Goal: Task Accomplishment & Management: Manage account settings

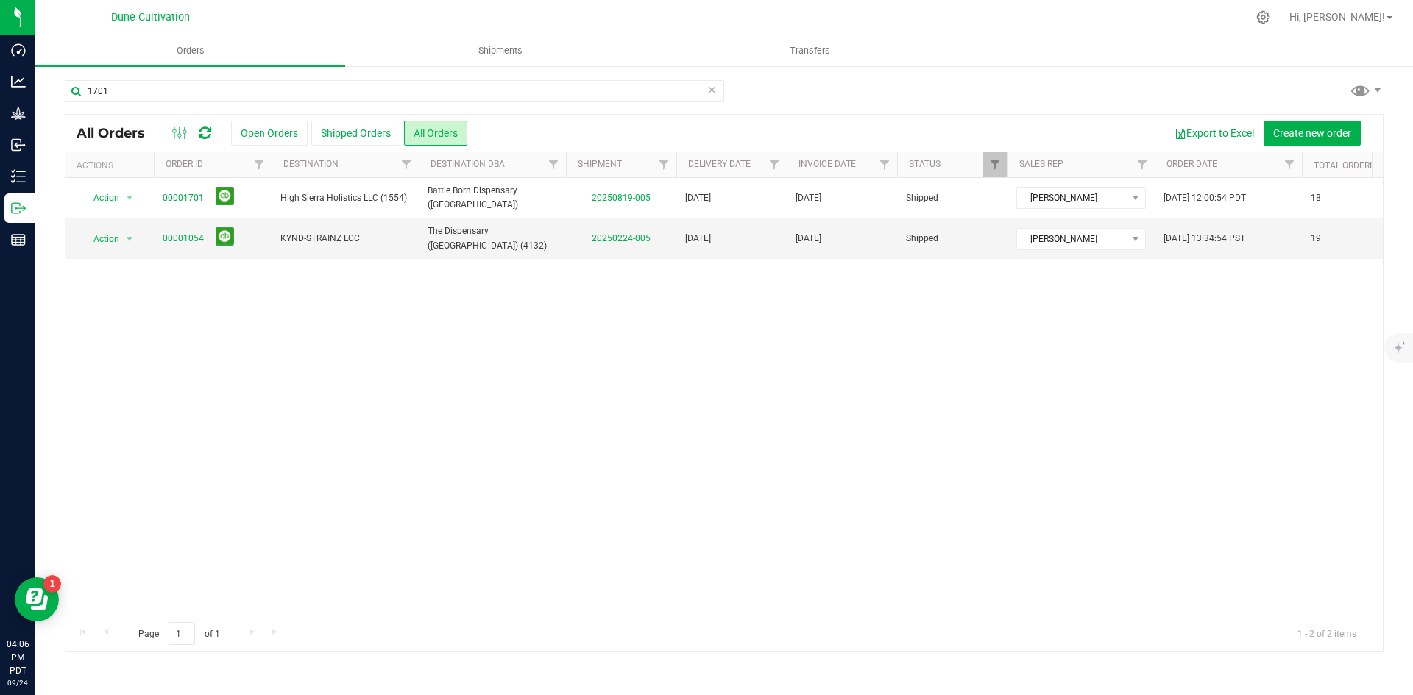
click at [713, 95] on icon at bounding box center [711, 89] width 10 height 18
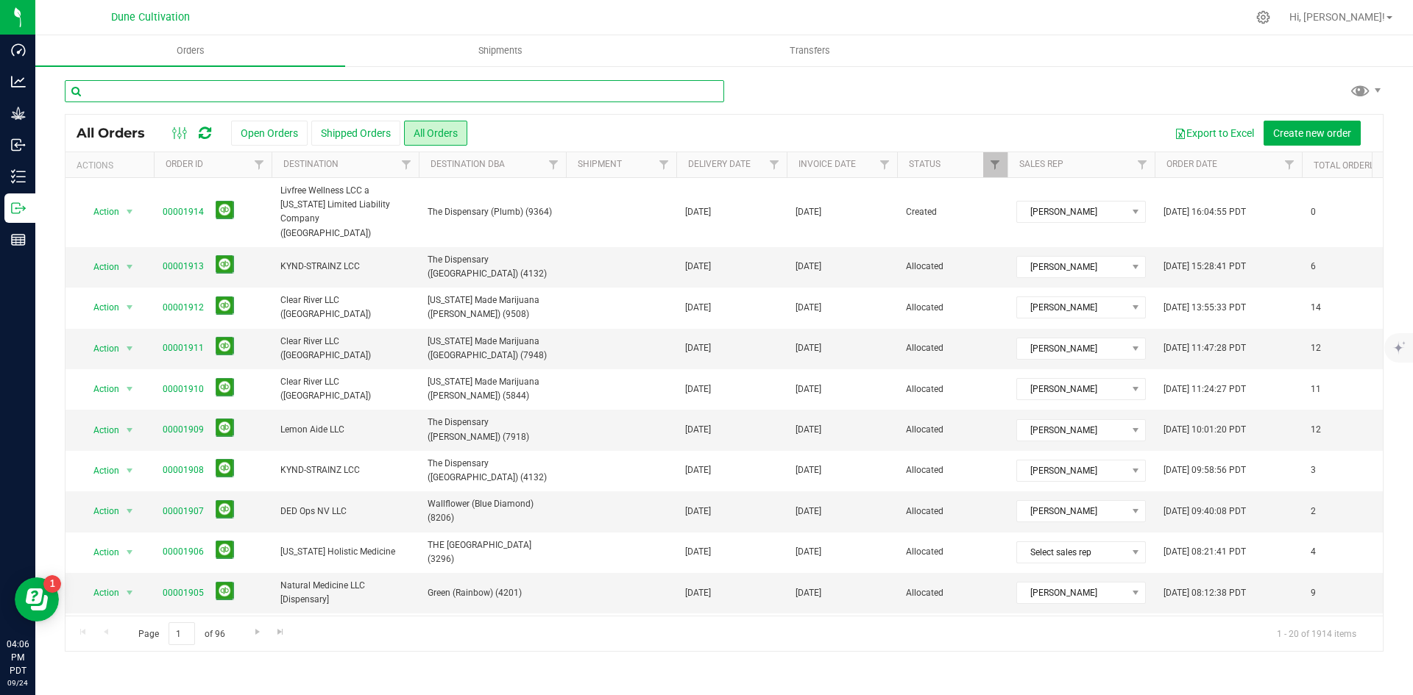
click at [367, 91] on input "text" at bounding box center [394, 91] width 659 height 22
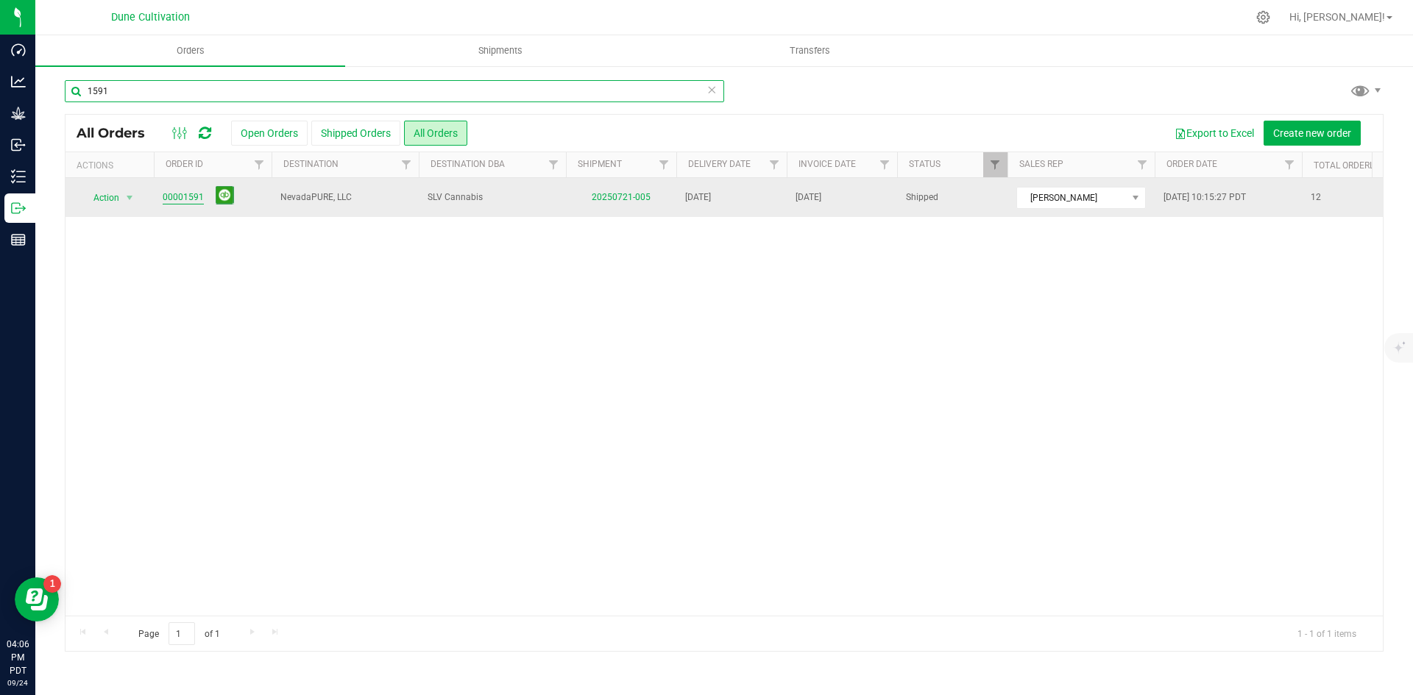
type input "1591"
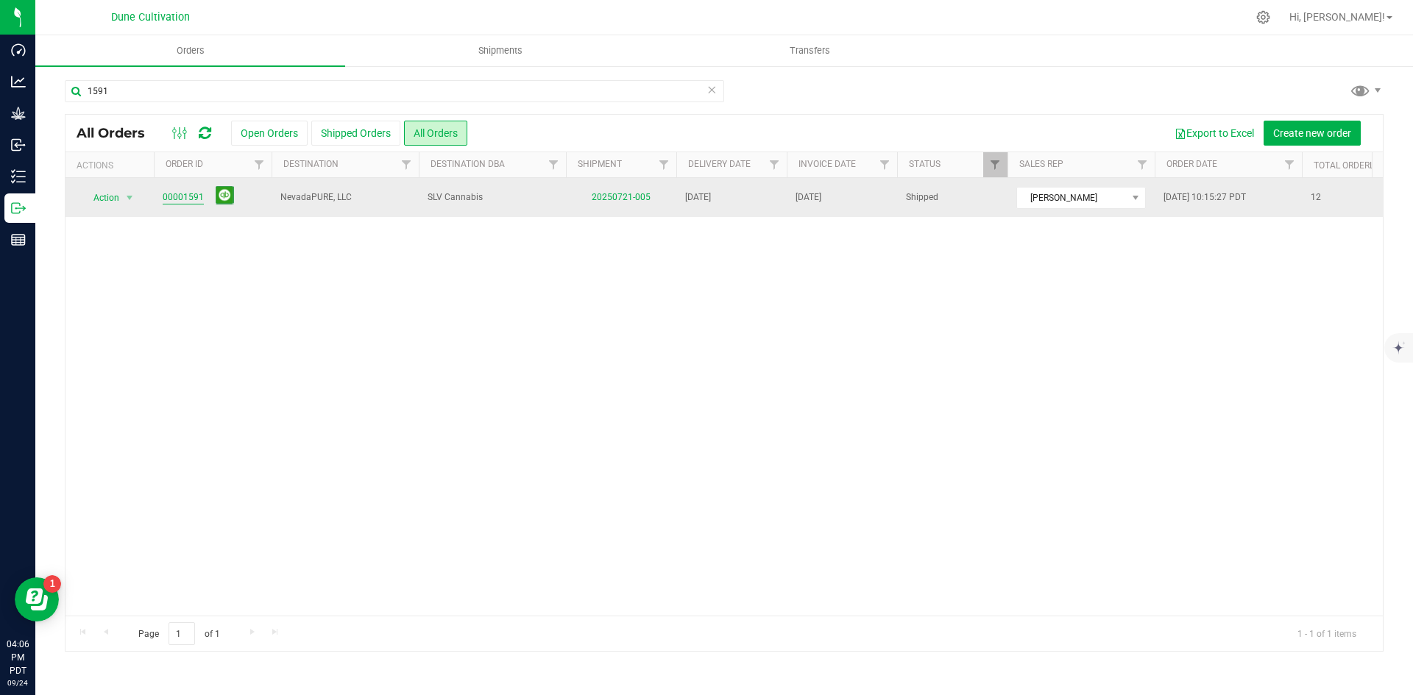
click at [191, 195] on link "00001591" at bounding box center [183, 198] width 41 height 14
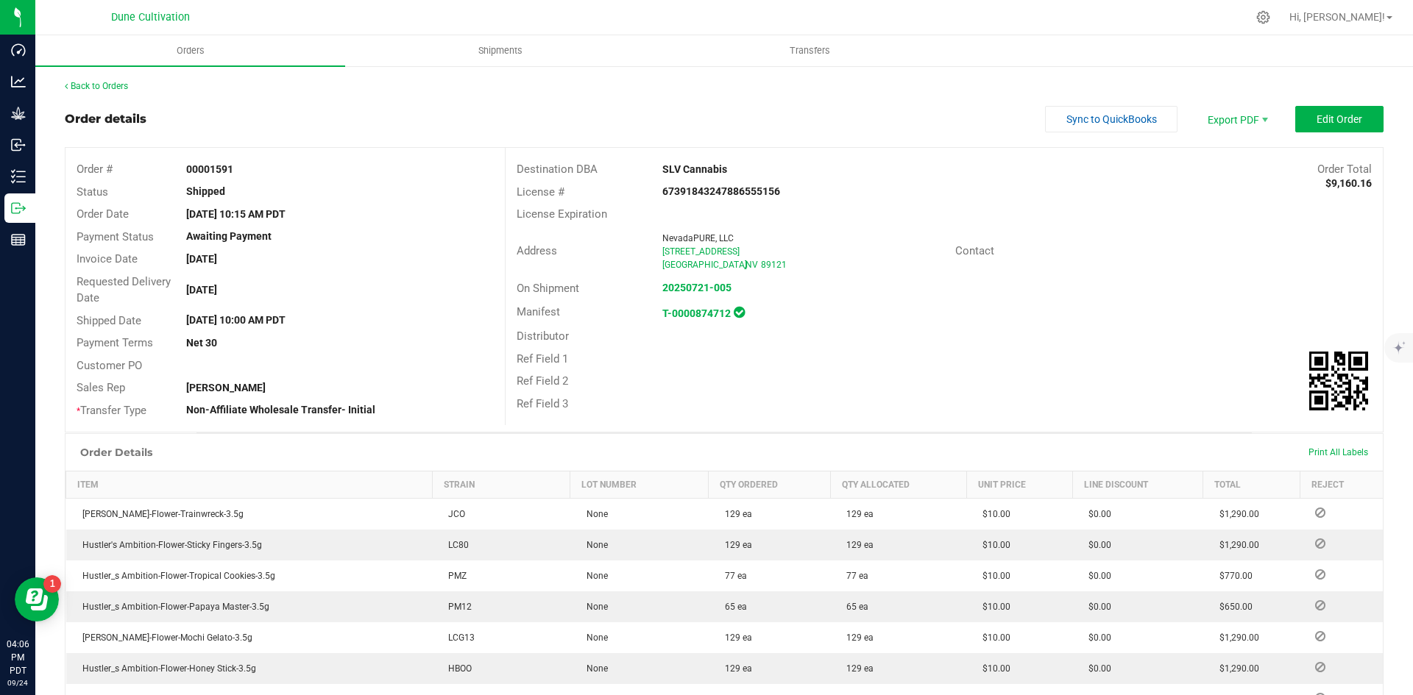
scroll to position [431, 0]
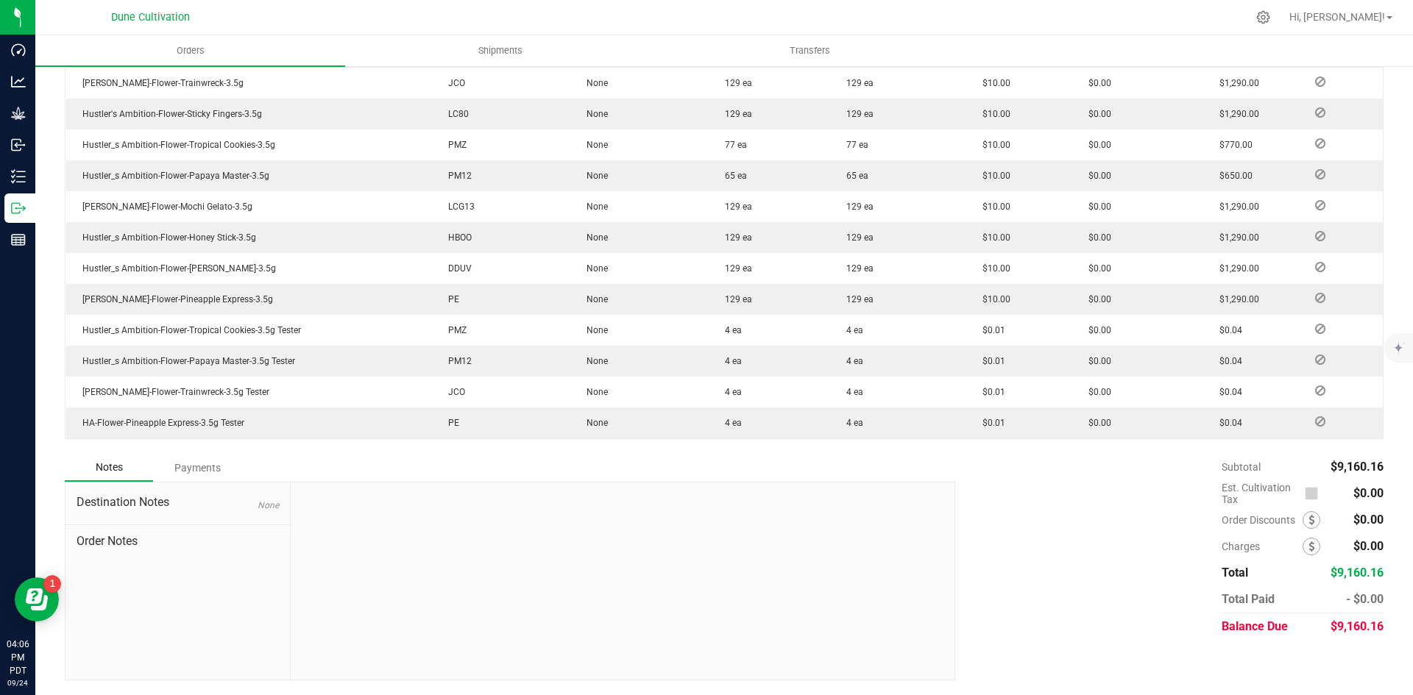
click at [1352, 626] on span "$9,160.16" at bounding box center [1356, 627] width 53 height 14
copy span "9,160.16"
click at [220, 469] on div "Payments" at bounding box center [197, 468] width 88 height 26
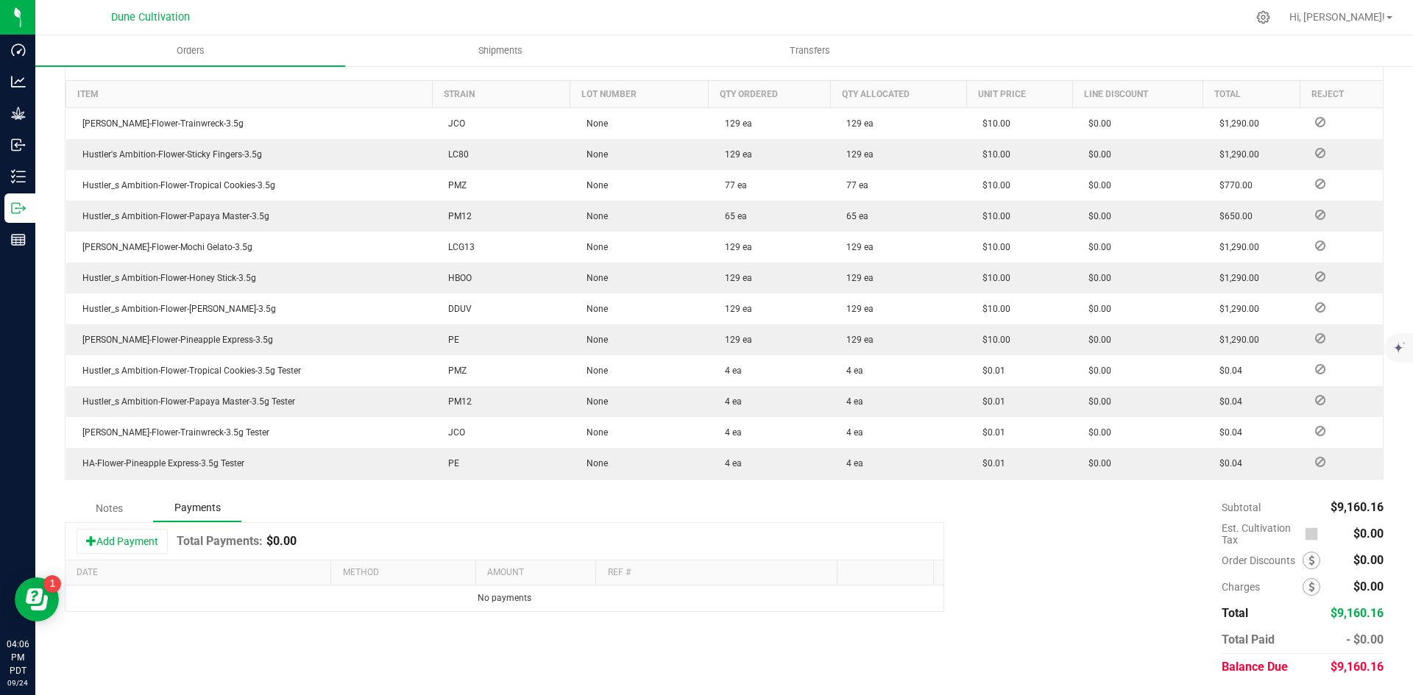
scroll to position [391, 0]
click at [136, 539] on button "Add Payment" at bounding box center [122, 541] width 91 height 25
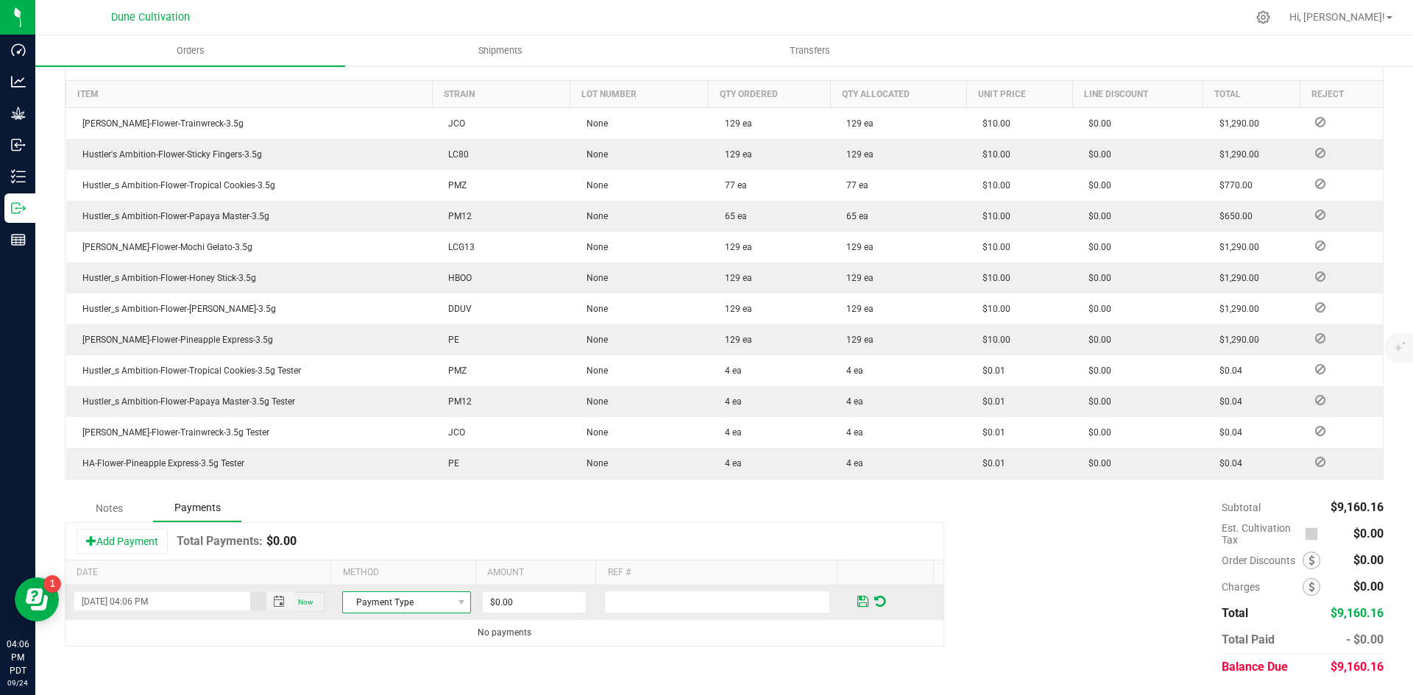
click at [385, 606] on span "Payment Type" at bounding box center [397, 602] width 109 height 21
click at [411, 575] on li "Check" at bounding box center [400, 577] width 124 height 21
click at [515, 592] on span "$0.00" at bounding box center [534, 603] width 104 height 22
click at [548, 606] on input "0" at bounding box center [534, 602] width 103 height 21
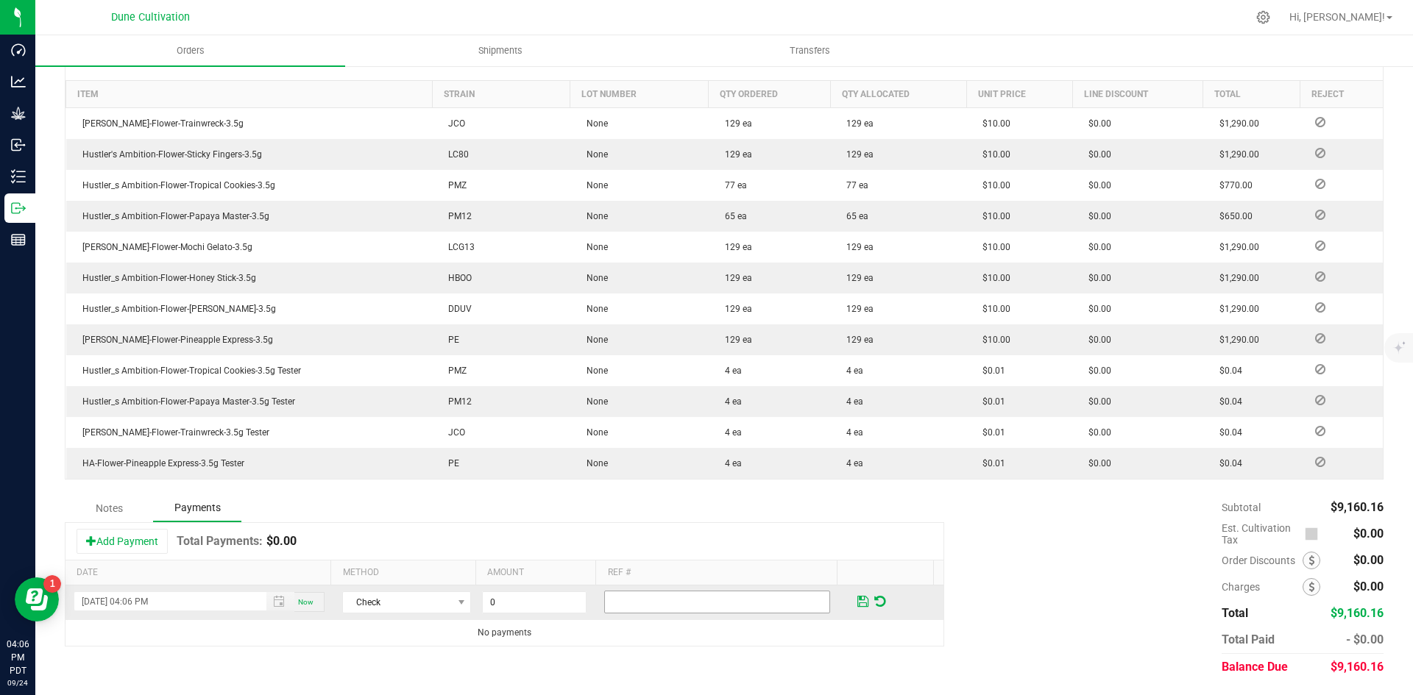
paste input "9160.16"
type input "$9,160.16"
click at [857, 597] on span at bounding box center [862, 601] width 11 height 13
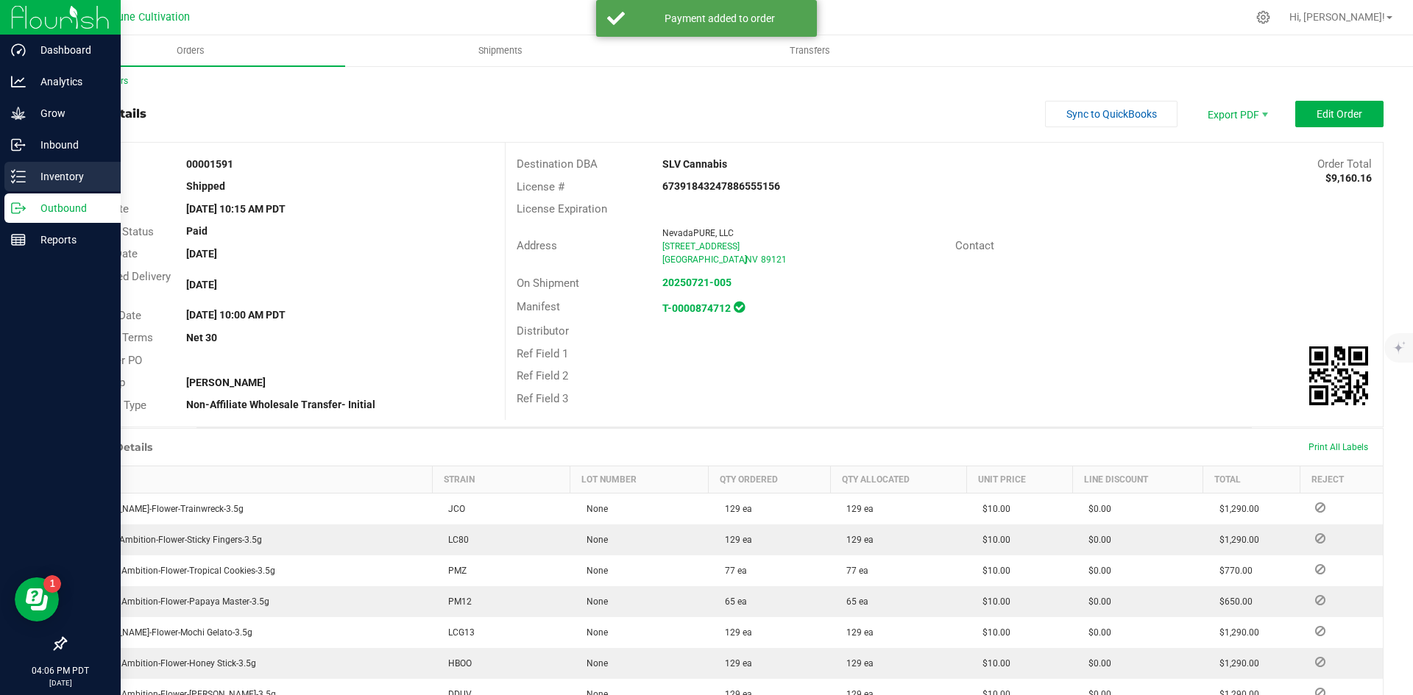
scroll to position [0, 0]
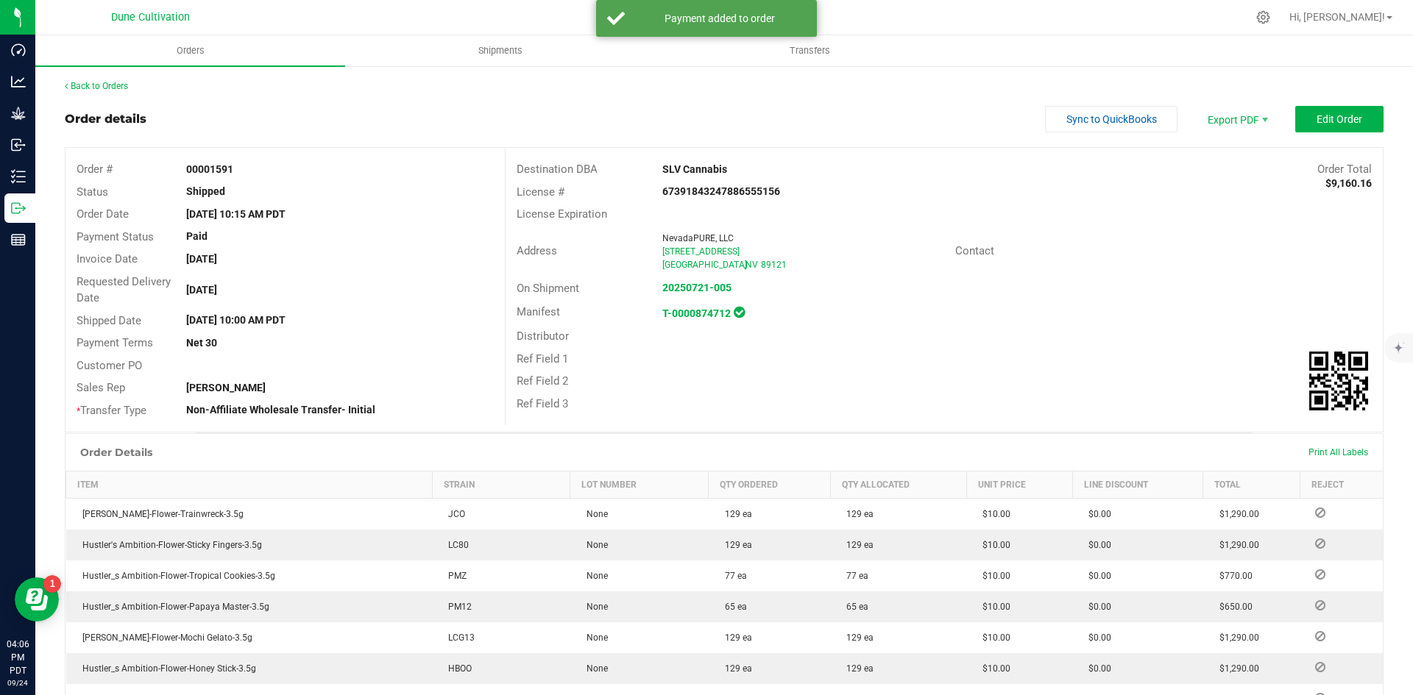
click at [115, 93] on div "Back to Orders Order details Sync to QuickBooks Export PDF Edit Order Order # 0…" at bounding box center [724, 575] width 1319 height 992
click at [96, 74] on div "Back to Orders Order details Sync to QuickBooks Export PDF Edit Order Order # 0…" at bounding box center [723, 575] width 1377 height 1021
click at [109, 85] on link "Back to Orders" at bounding box center [96, 86] width 63 height 10
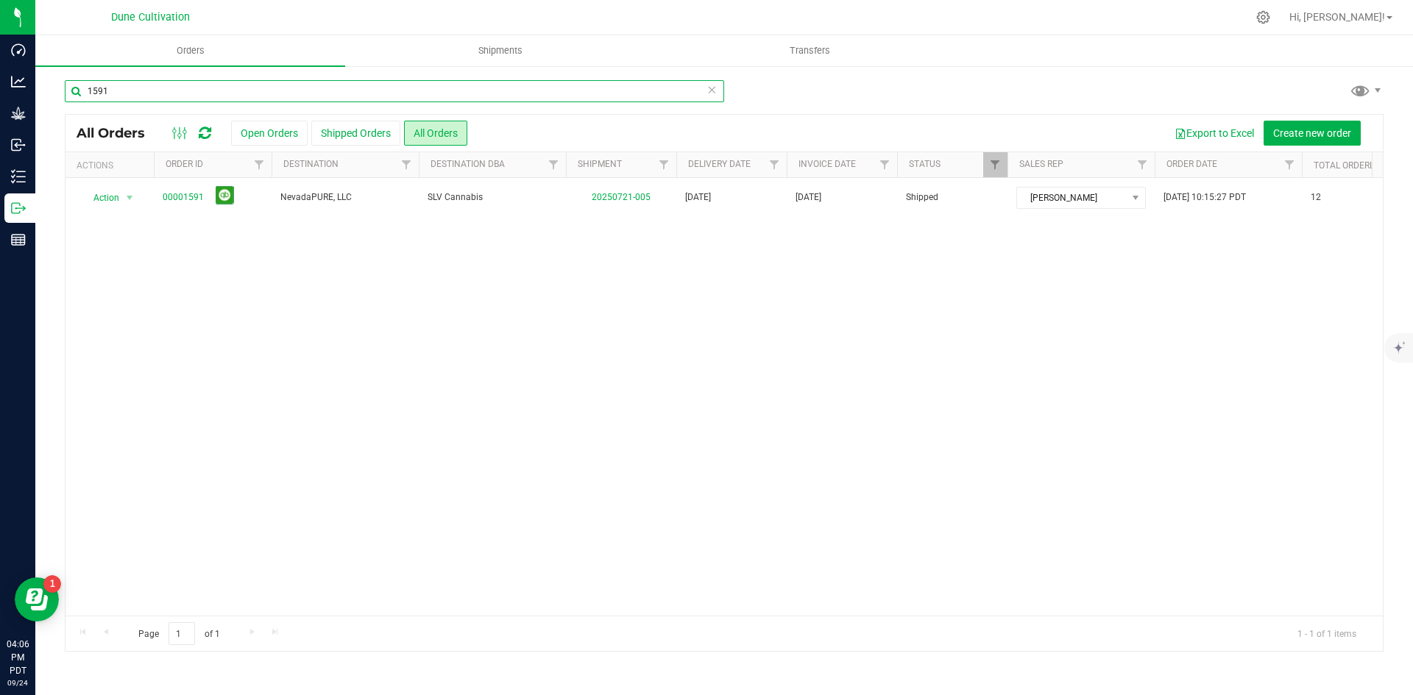
click at [436, 86] on input "1591" at bounding box center [394, 91] width 659 height 22
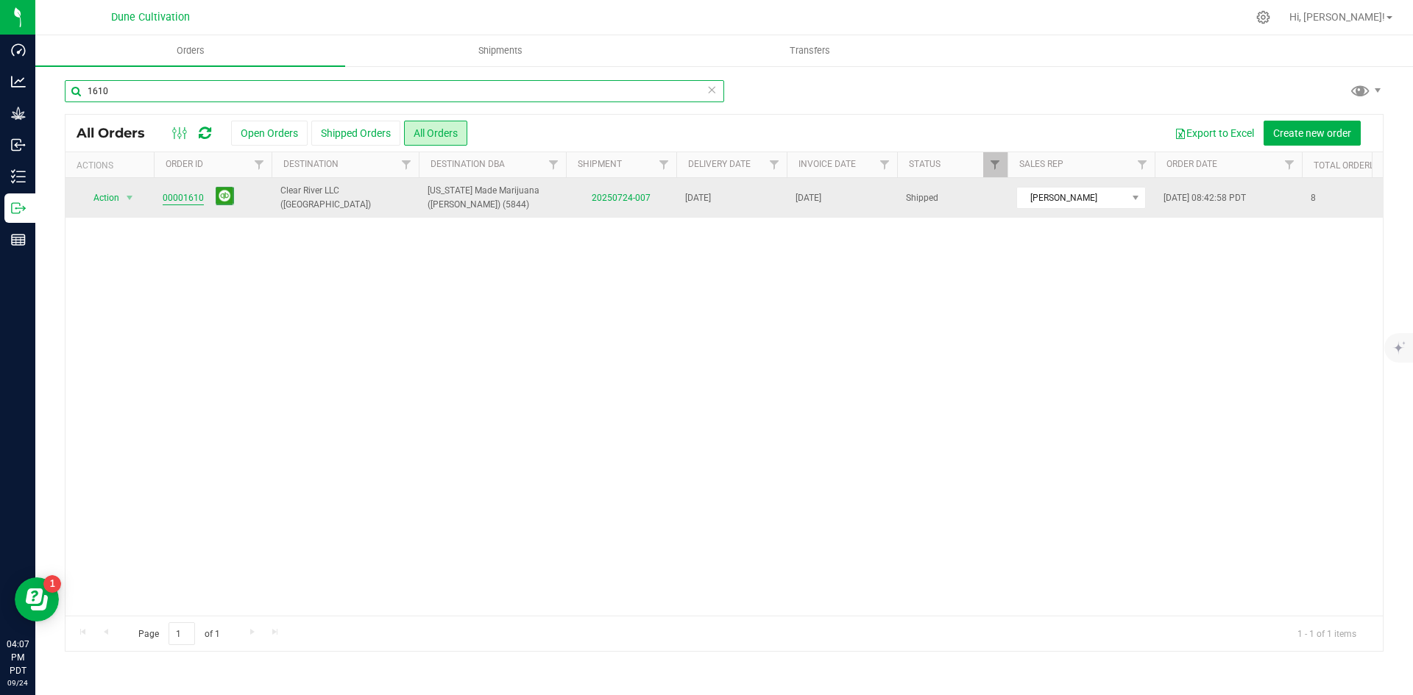
type input "1610"
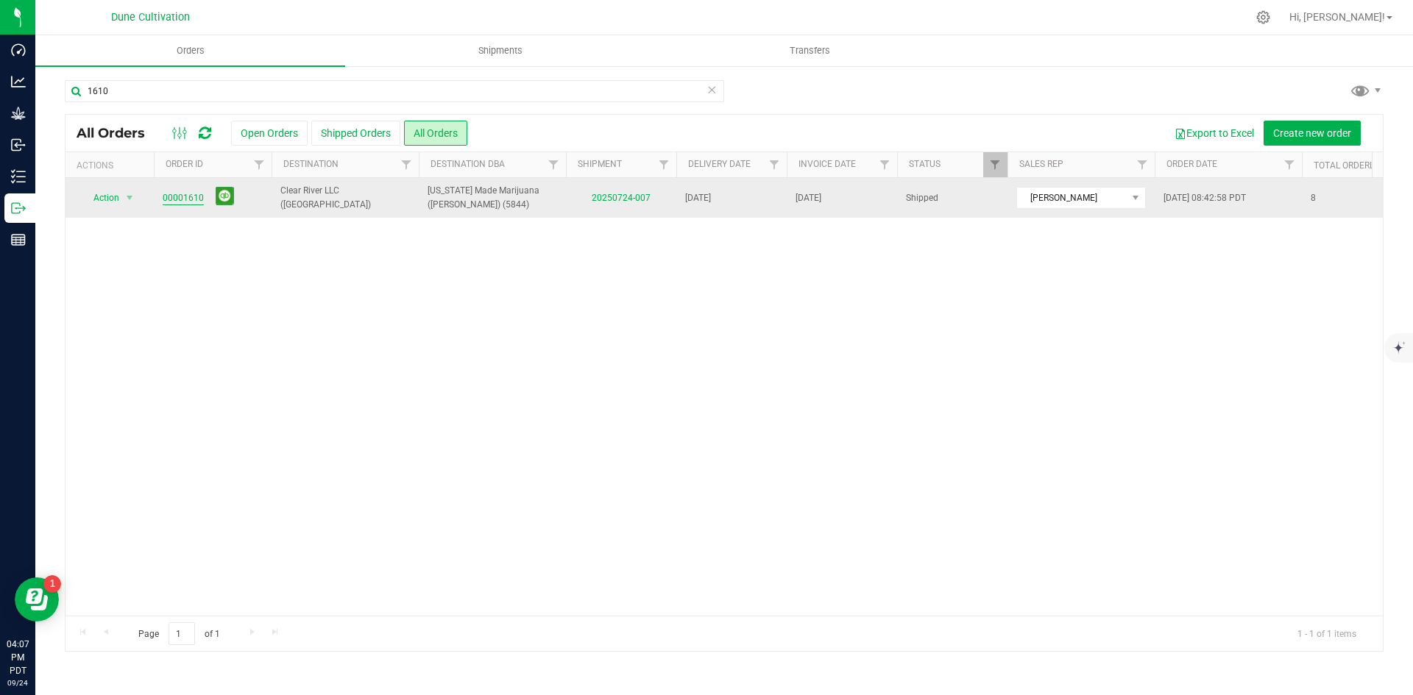
click at [185, 196] on link "00001610" at bounding box center [183, 198] width 41 height 14
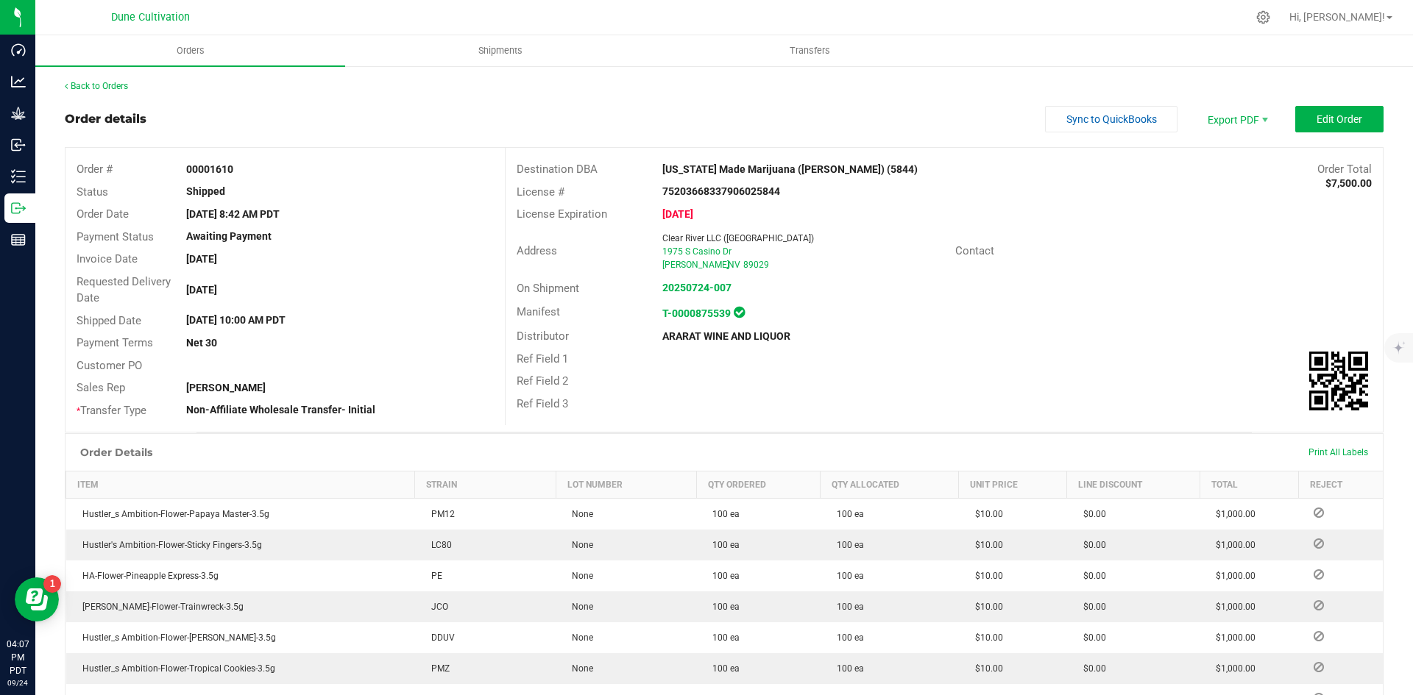
scroll to position [308, 0]
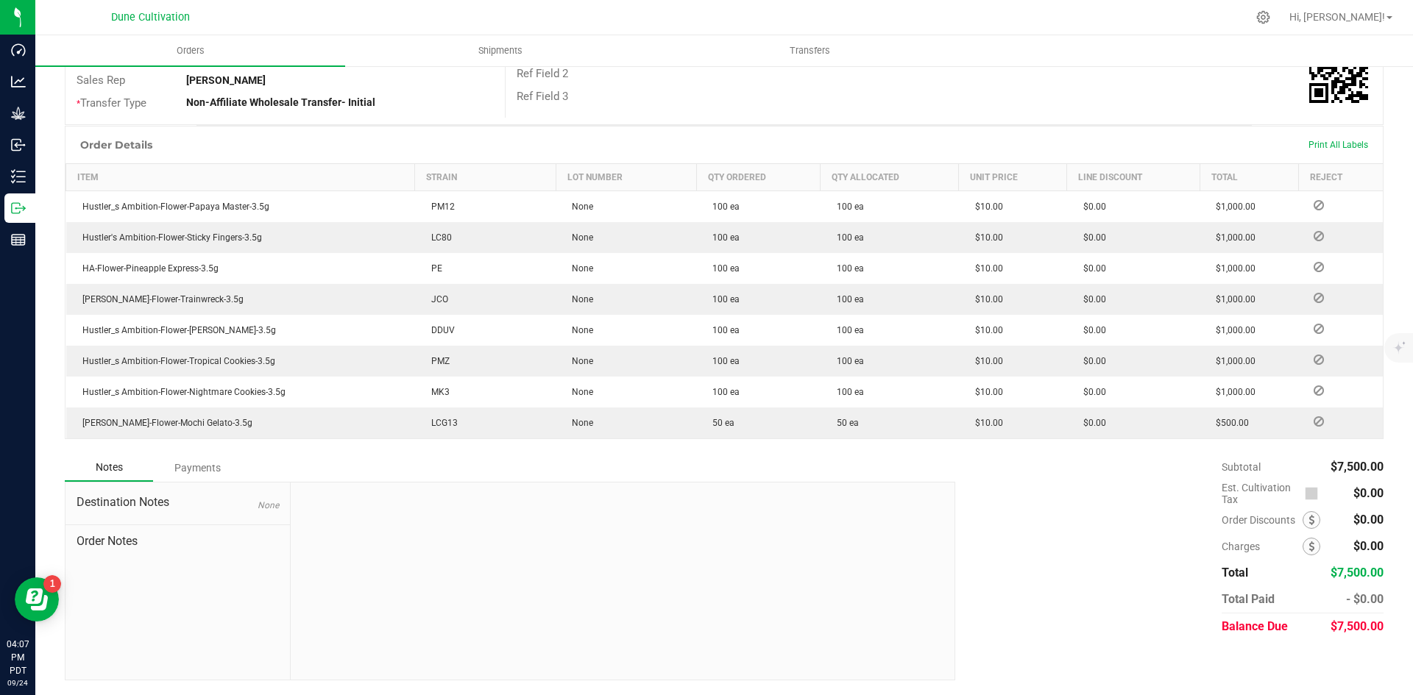
click at [1330, 625] on span "$7,500.00" at bounding box center [1356, 627] width 53 height 14
copy span "7,500.00"
click at [199, 469] on div "Payments" at bounding box center [197, 468] width 88 height 26
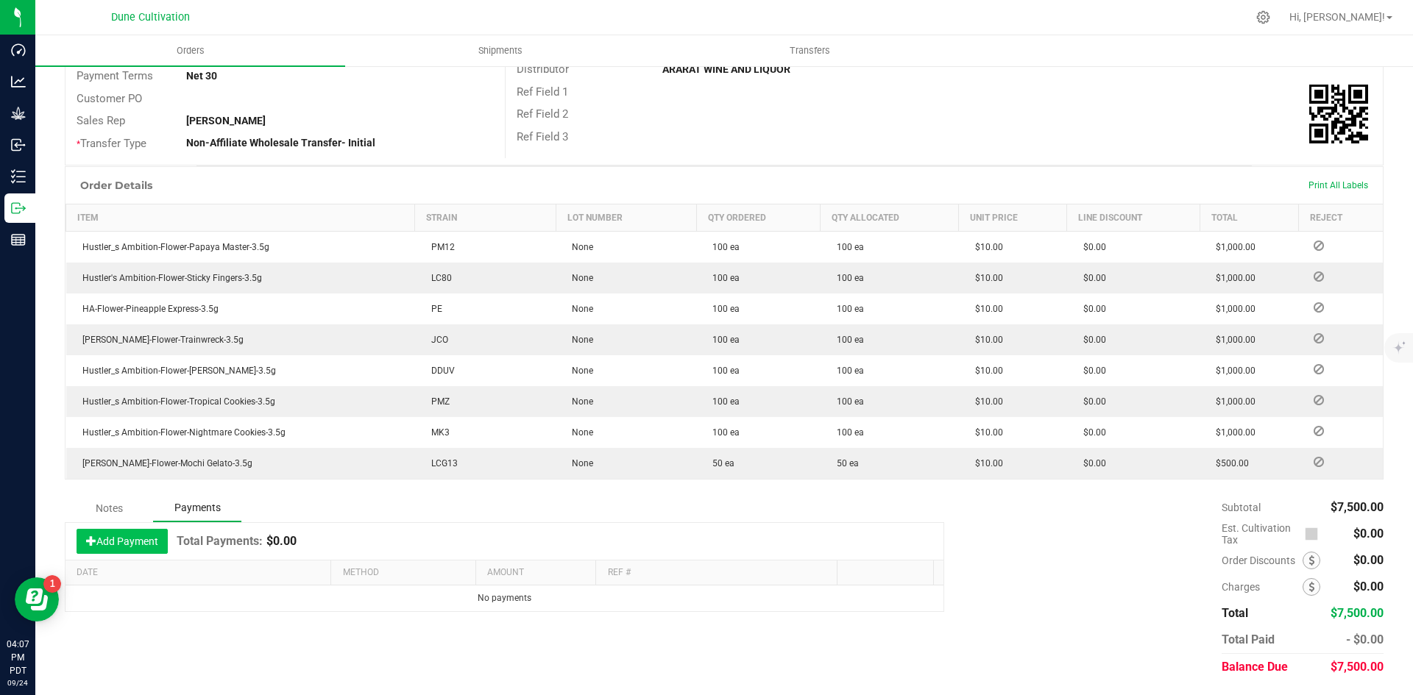
click at [149, 533] on button "Add Payment" at bounding box center [122, 541] width 91 height 25
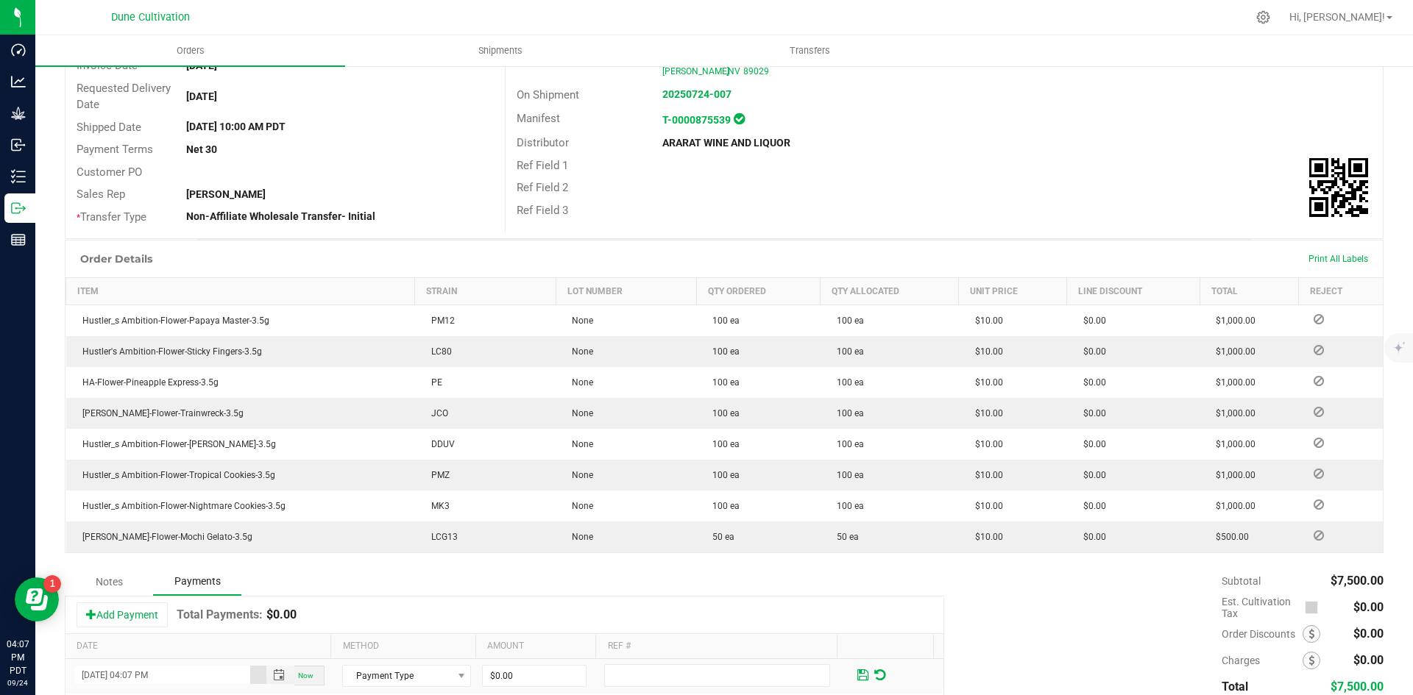
click at [385, 611] on div "Add Payment Total Payments: $0.00" at bounding box center [504, 615] width 878 height 37
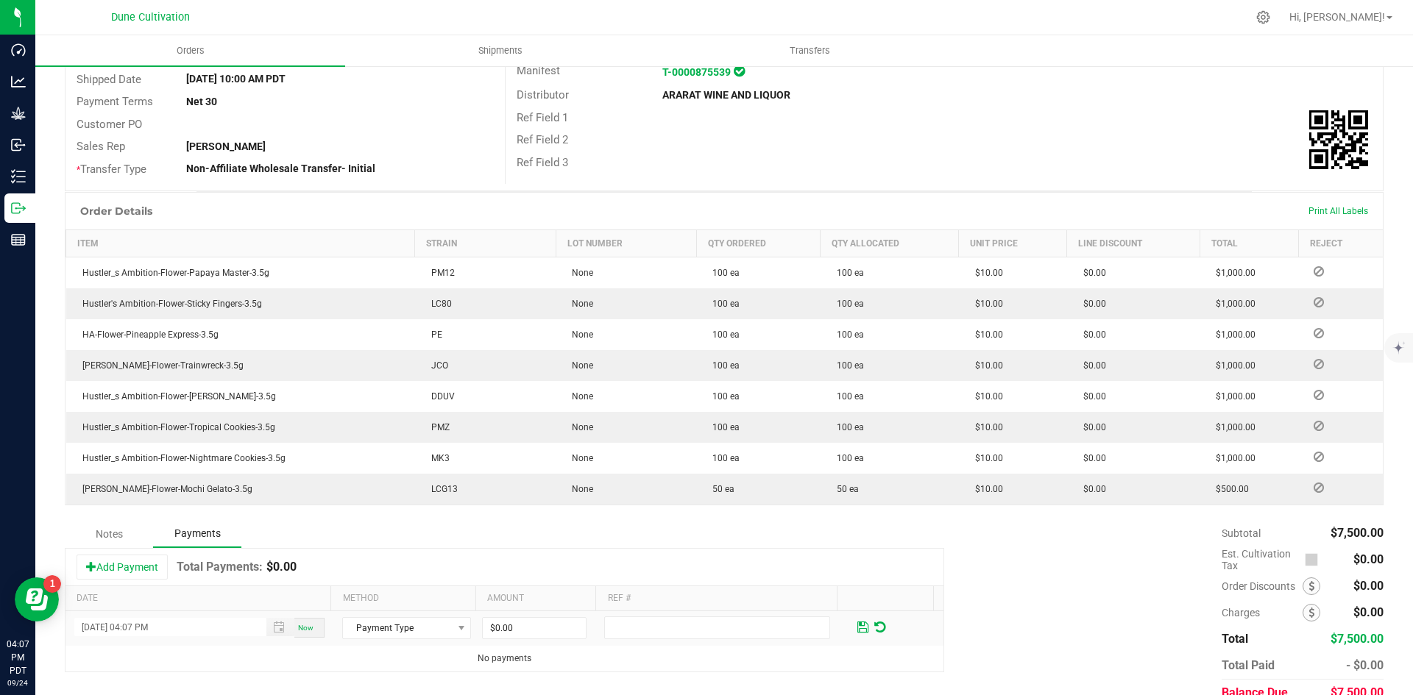
scroll to position [267, 0]
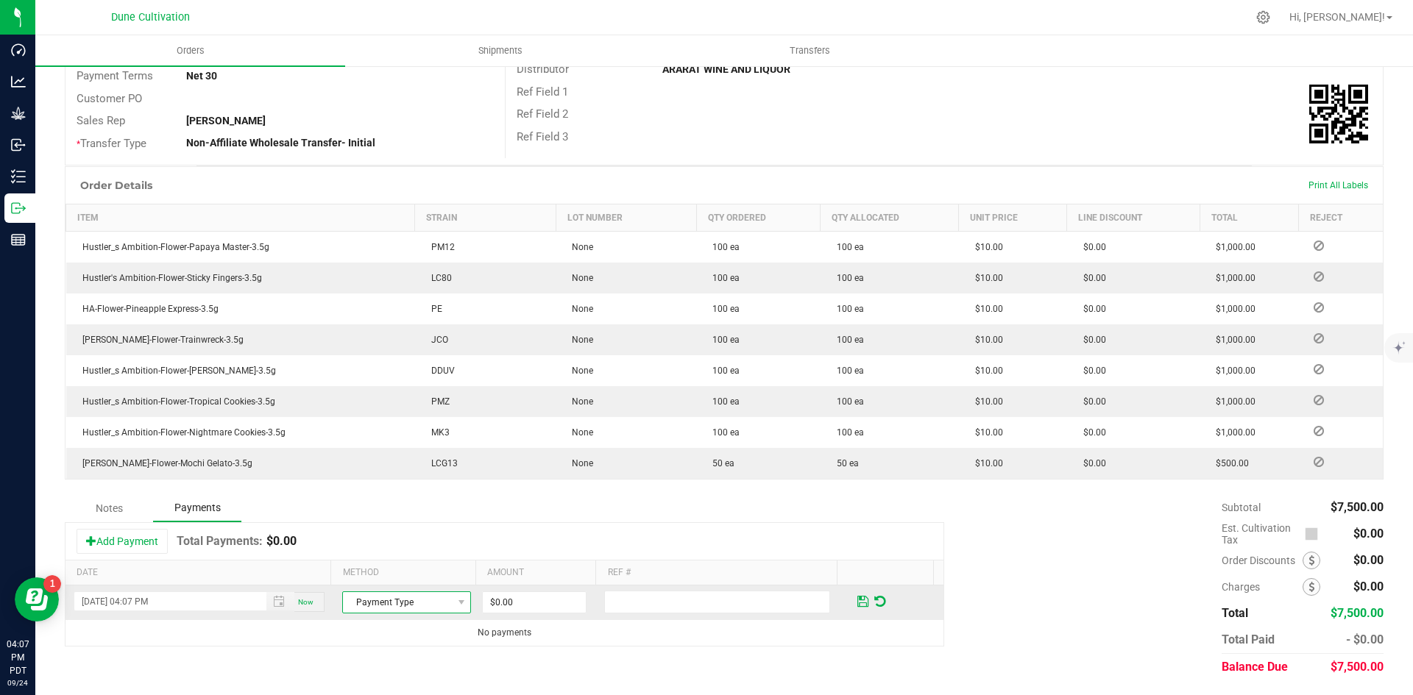
click at [408, 599] on span "Payment Type" at bounding box center [397, 602] width 109 height 21
click at [425, 570] on li "Check" at bounding box center [400, 577] width 124 height 21
click at [507, 606] on input "0" at bounding box center [534, 602] width 103 height 21
paste input "750"
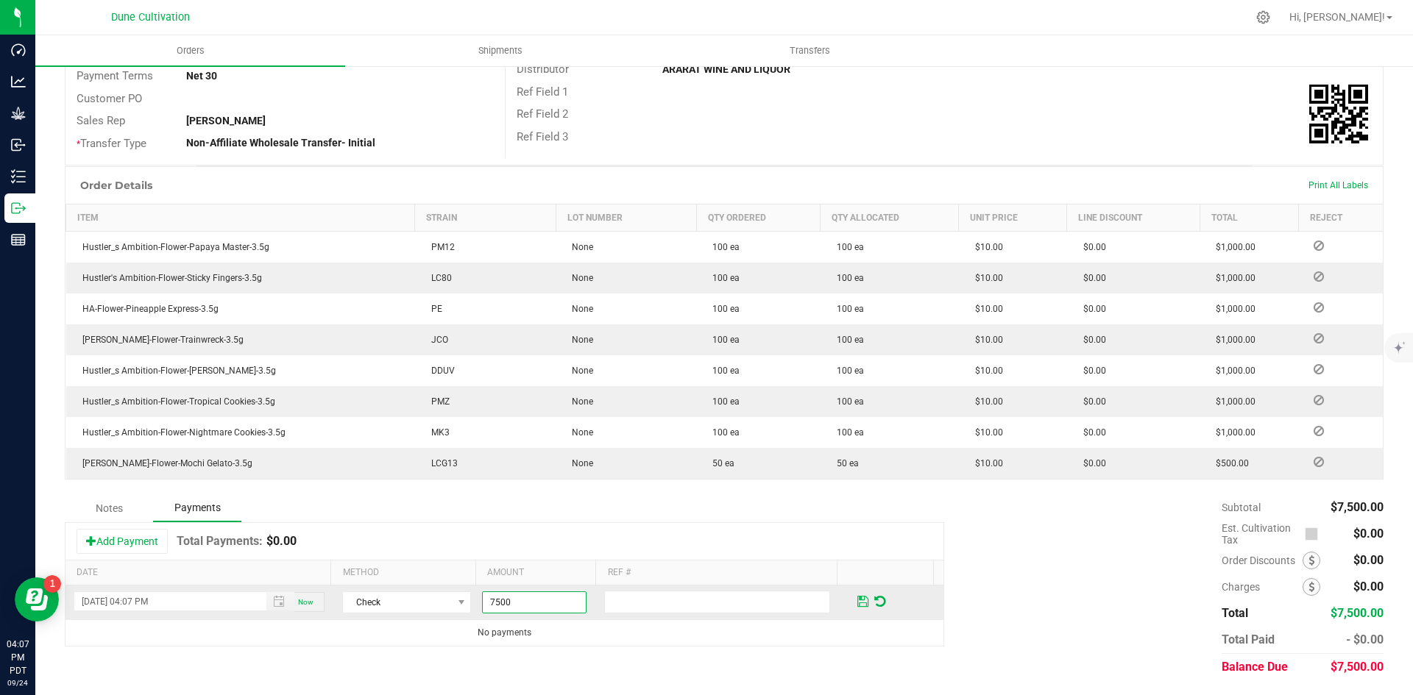
type input "$7,500.00"
click at [857, 603] on span at bounding box center [862, 601] width 11 height 13
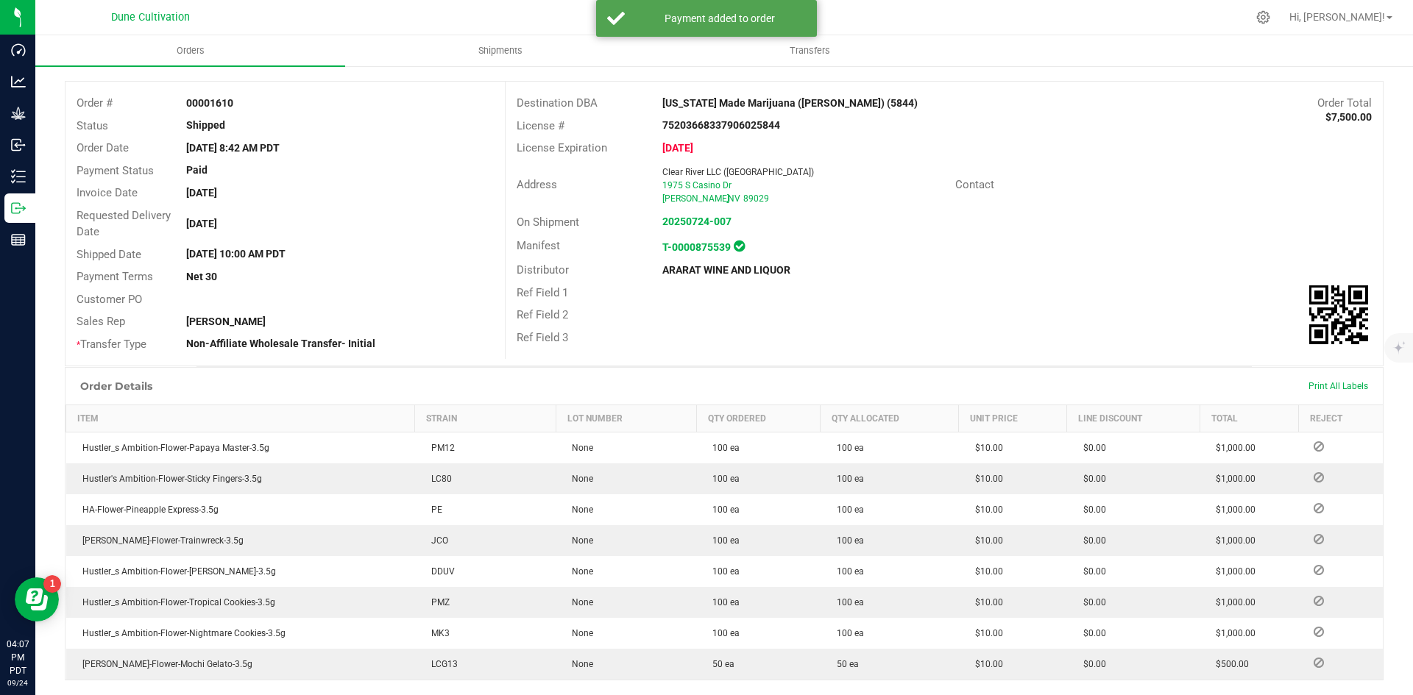
scroll to position [0, 0]
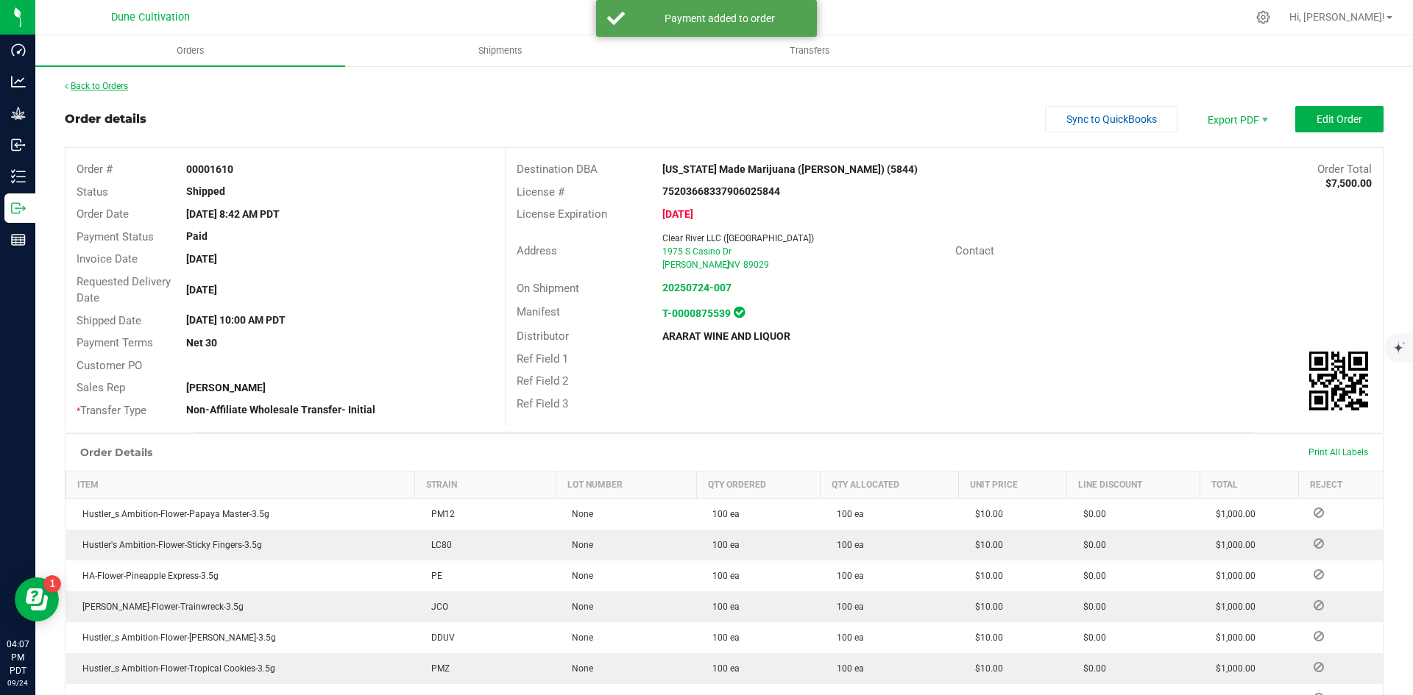
click at [110, 87] on link "Back to Orders" at bounding box center [96, 86] width 63 height 10
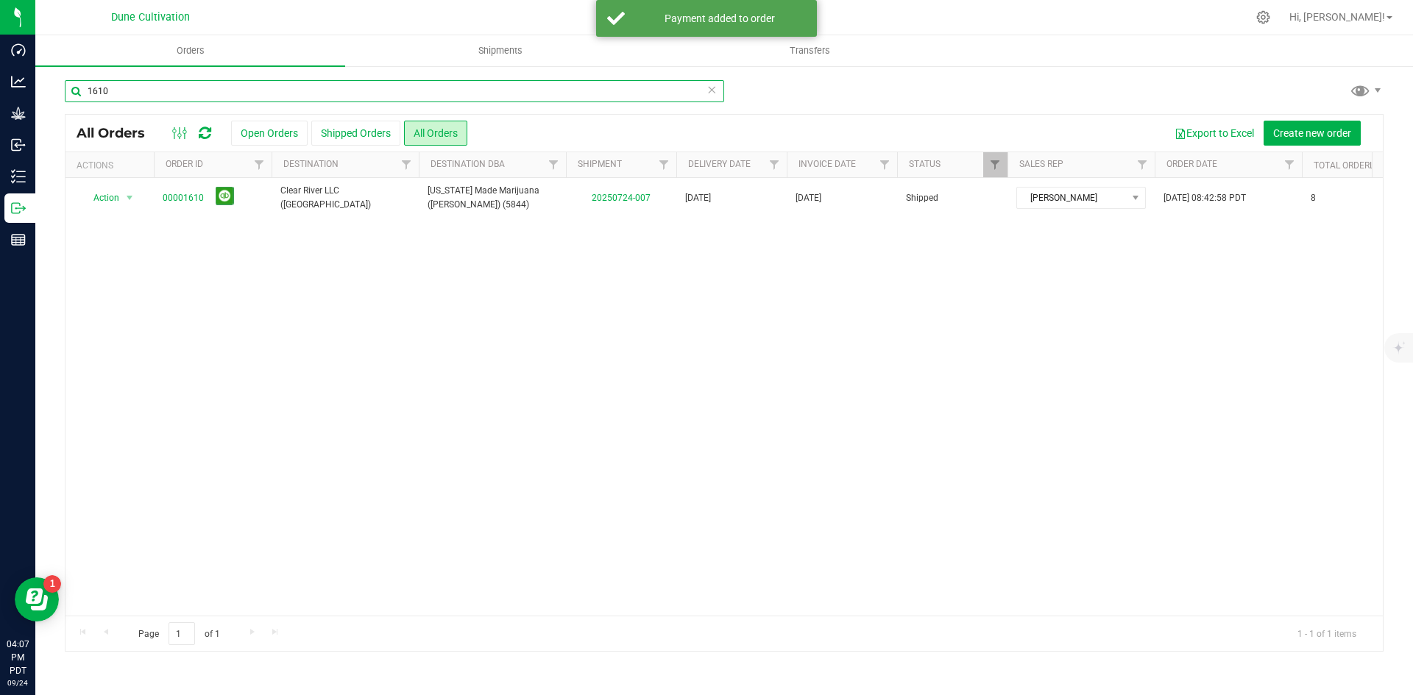
click at [198, 86] on input "1610" at bounding box center [394, 91] width 659 height 22
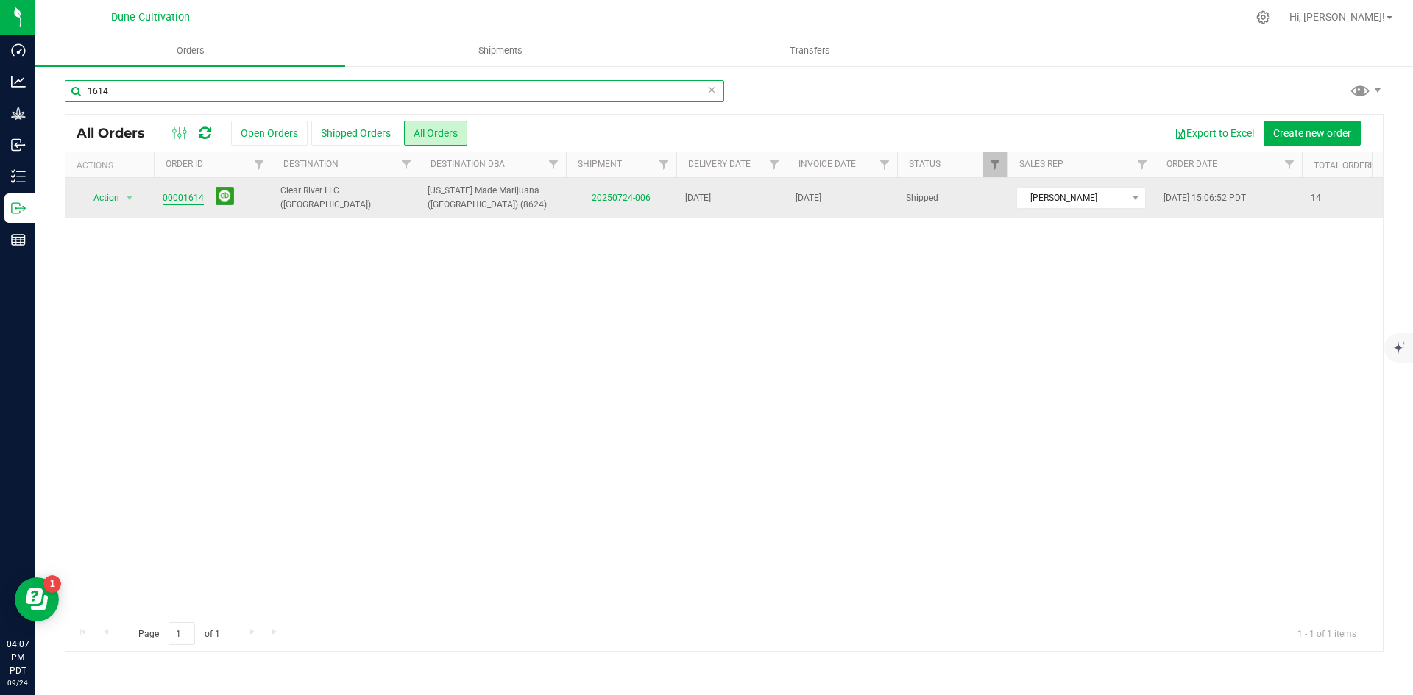
type input "1614"
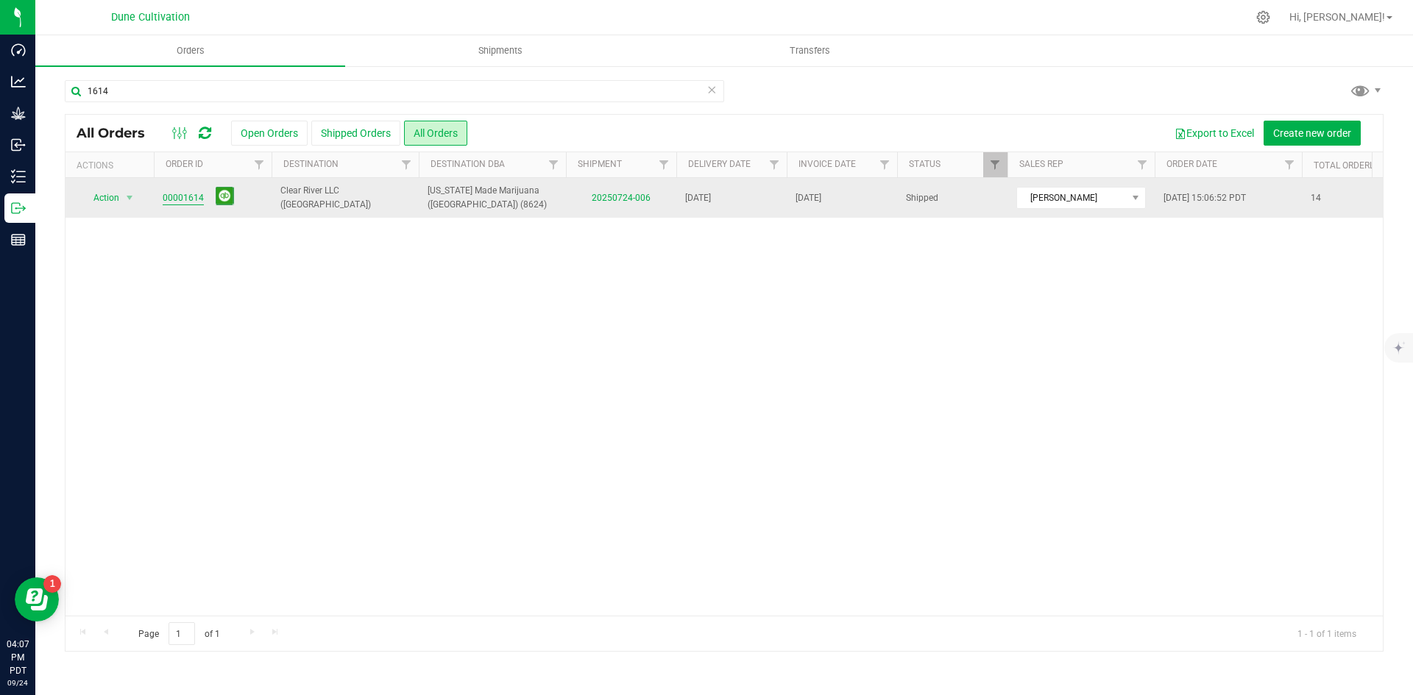
click at [190, 199] on link "00001614" at bounding box center [183, 198] width 41 height 14
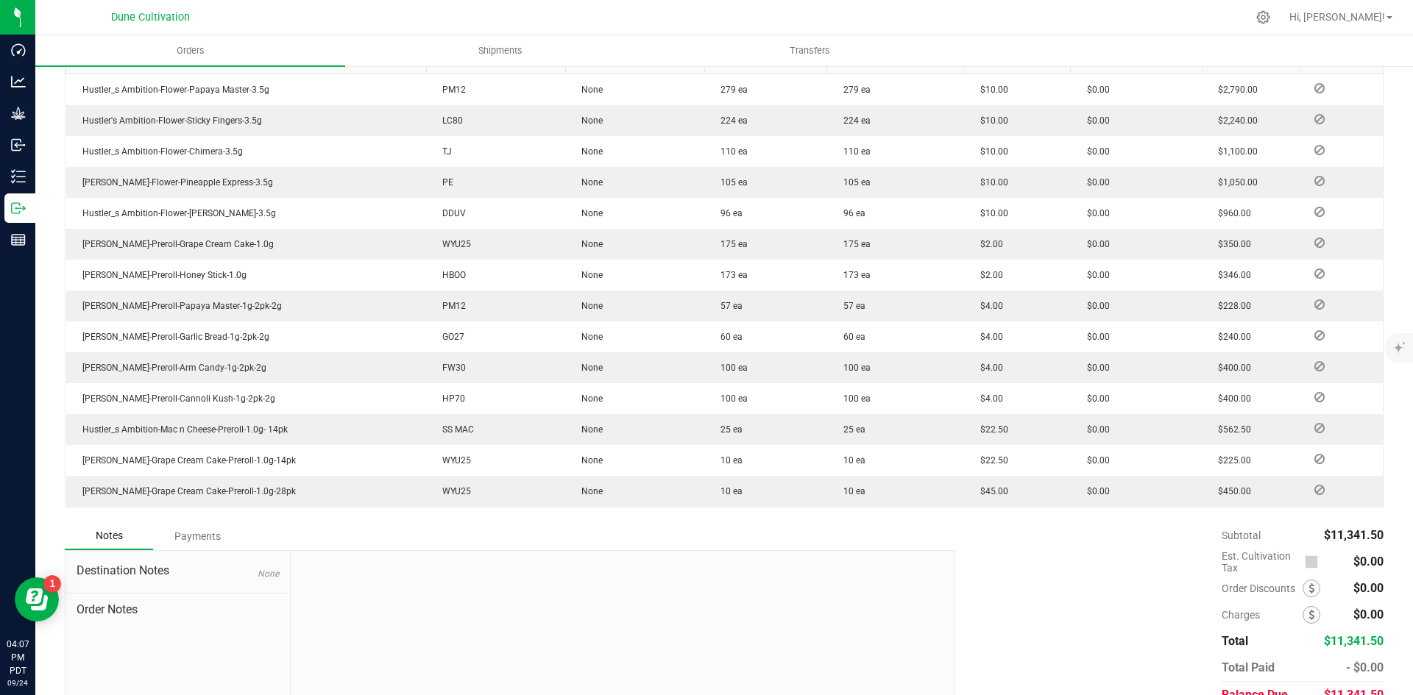
scroll to position [493, 0]
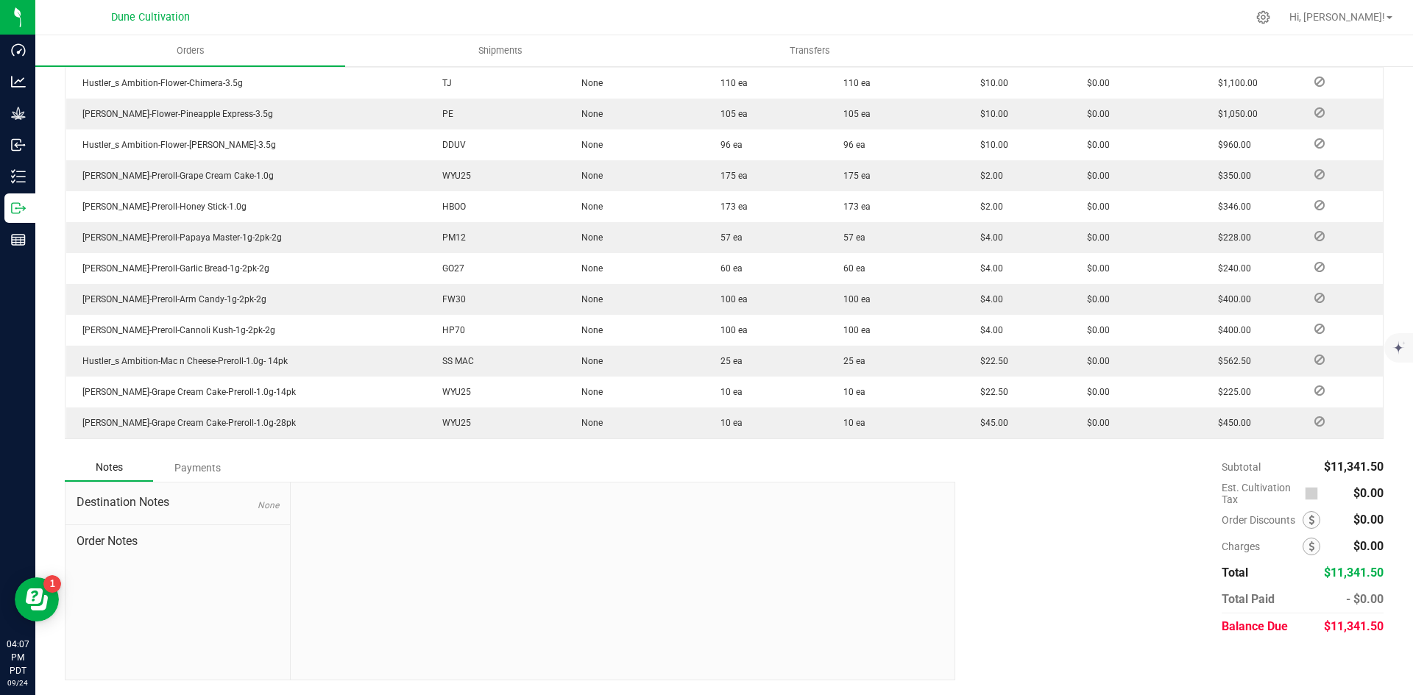
click at [1344, 623] on span "$11,341.50" at bounding box center [1354, 627] width 60 height 14
click at [205, 465] on div "Payments" at bounding box center [197, 468] width 88 height 26
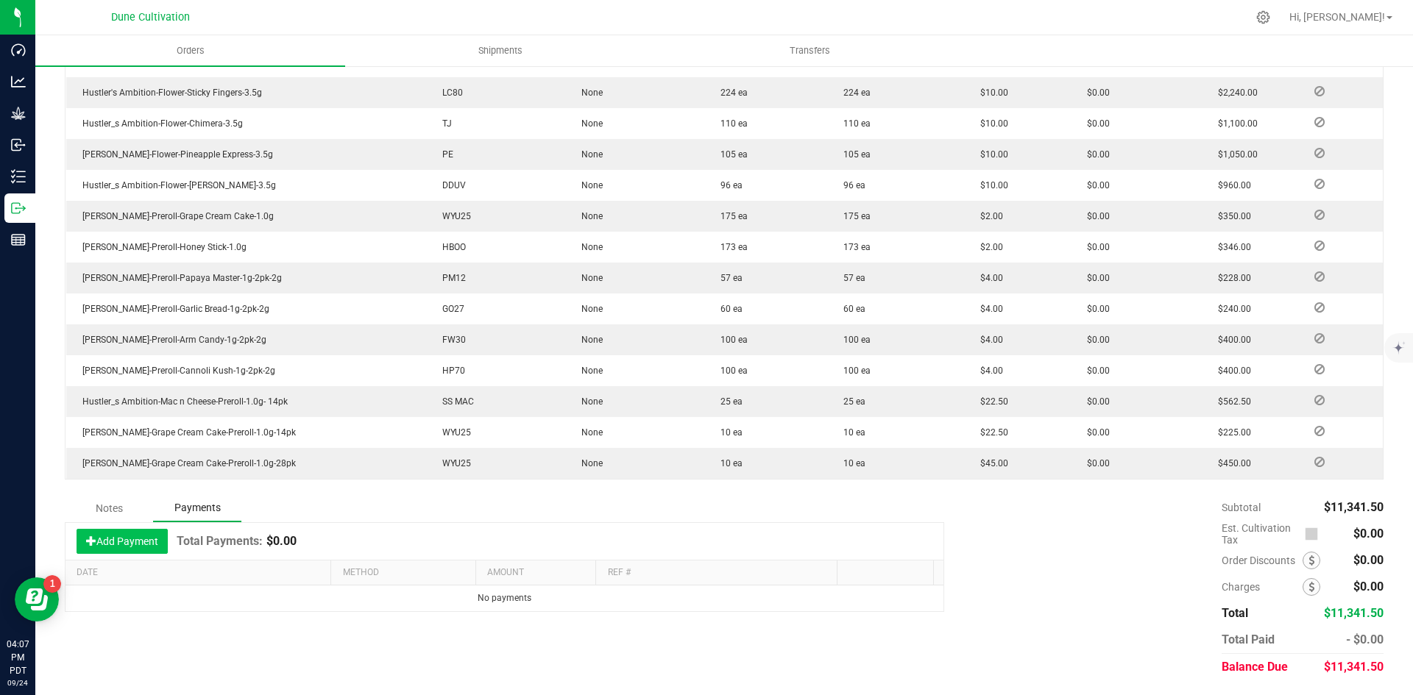
click at [127, 553] on button "Add Payment" at bounding box center [122, 541] width 91 height 25
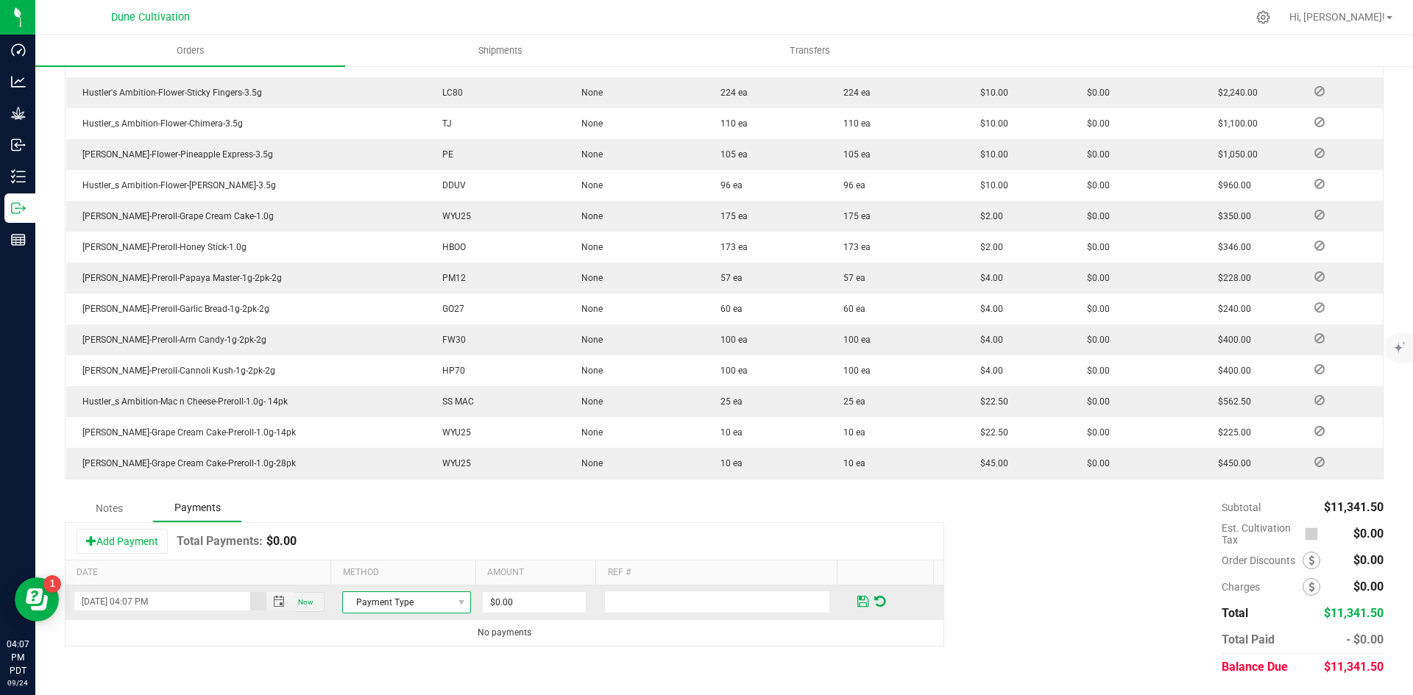
click at [387, 610] on span "Payment Type" at bounding box center [397, 602] width 109 height 21
click at [386, 582] on li "Check" at bounding box center [400, 577] width 124 height 21
click at [506, 614] on td "$0.00" at bounding box center [541, 603] width 122 height 35
click at [553, 601] on input "0" at bounding box center [534, 602] width 103 height 21
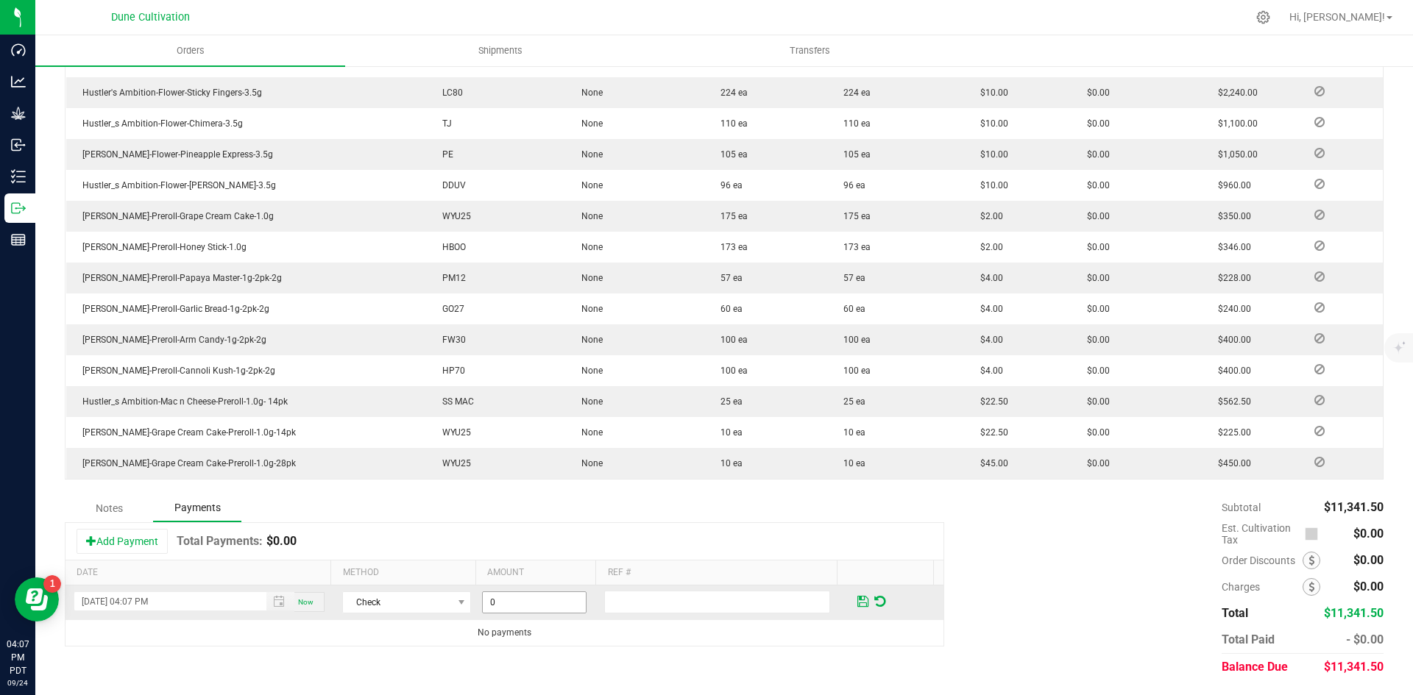
paste input "750"
click at [1334, 659] on div "$11,341.50" at bounding box center [1354, 667] width 60 height 26
copy span "11,341.50"
click at [529, 606] on input "7500" at bounding box center [534, 602] width 103 height 21
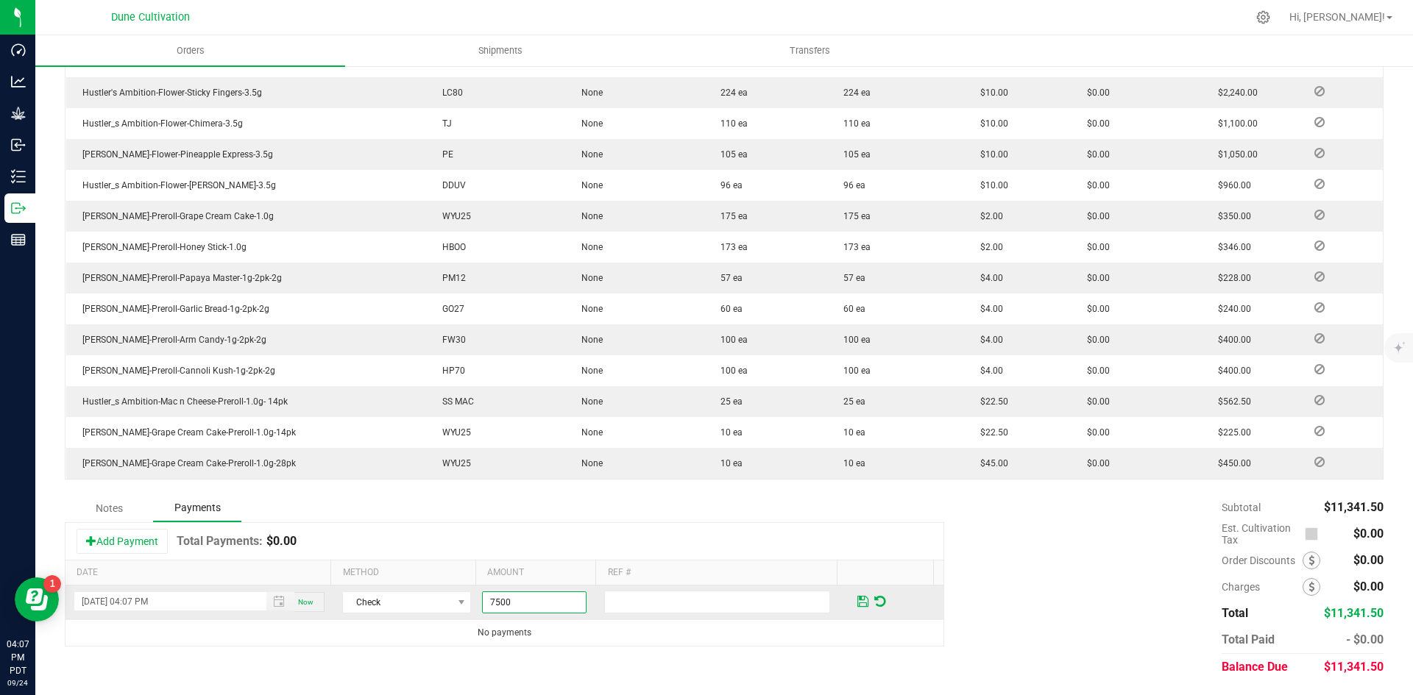
paste input "11341.5"
type input "$11,341.50"
click at [857, 606] on span at bounding box center [862, 601] width 11 height 13
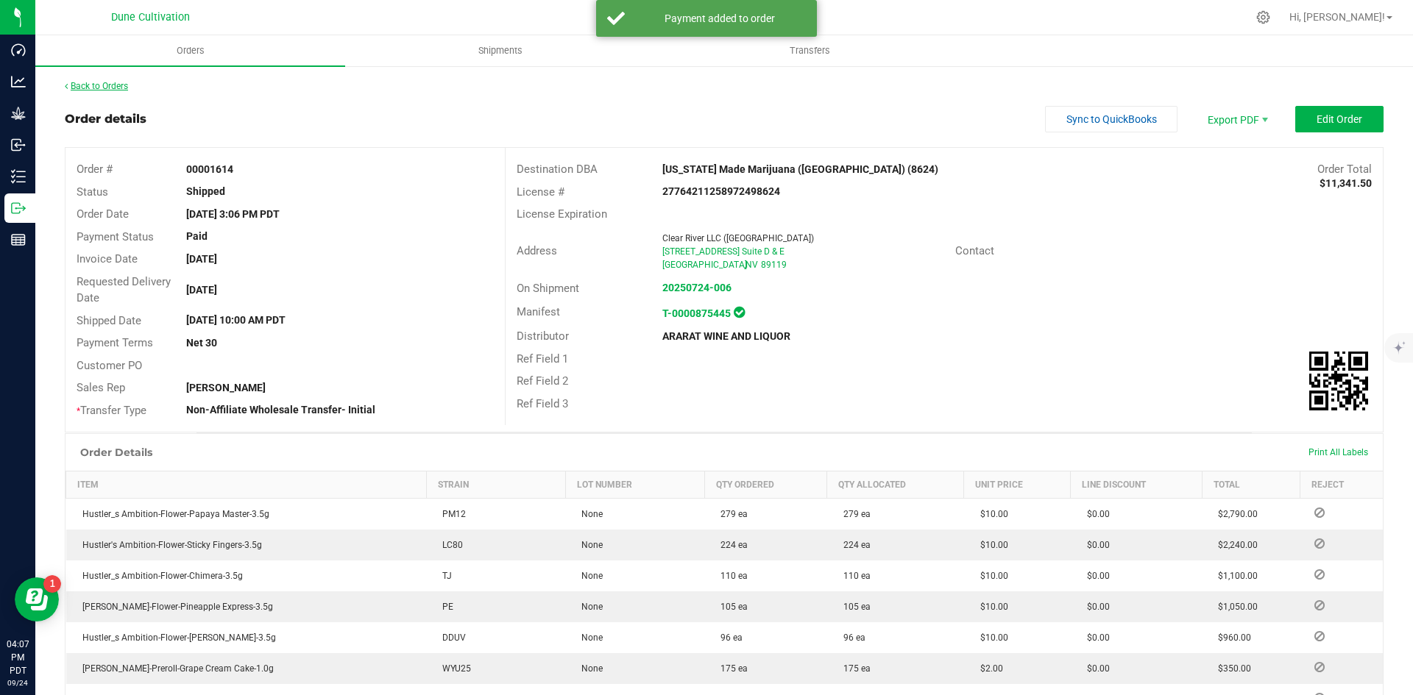
click at [97, 87] on link "Back to Orders" at bounding box center [96, 86] width 63 height 10
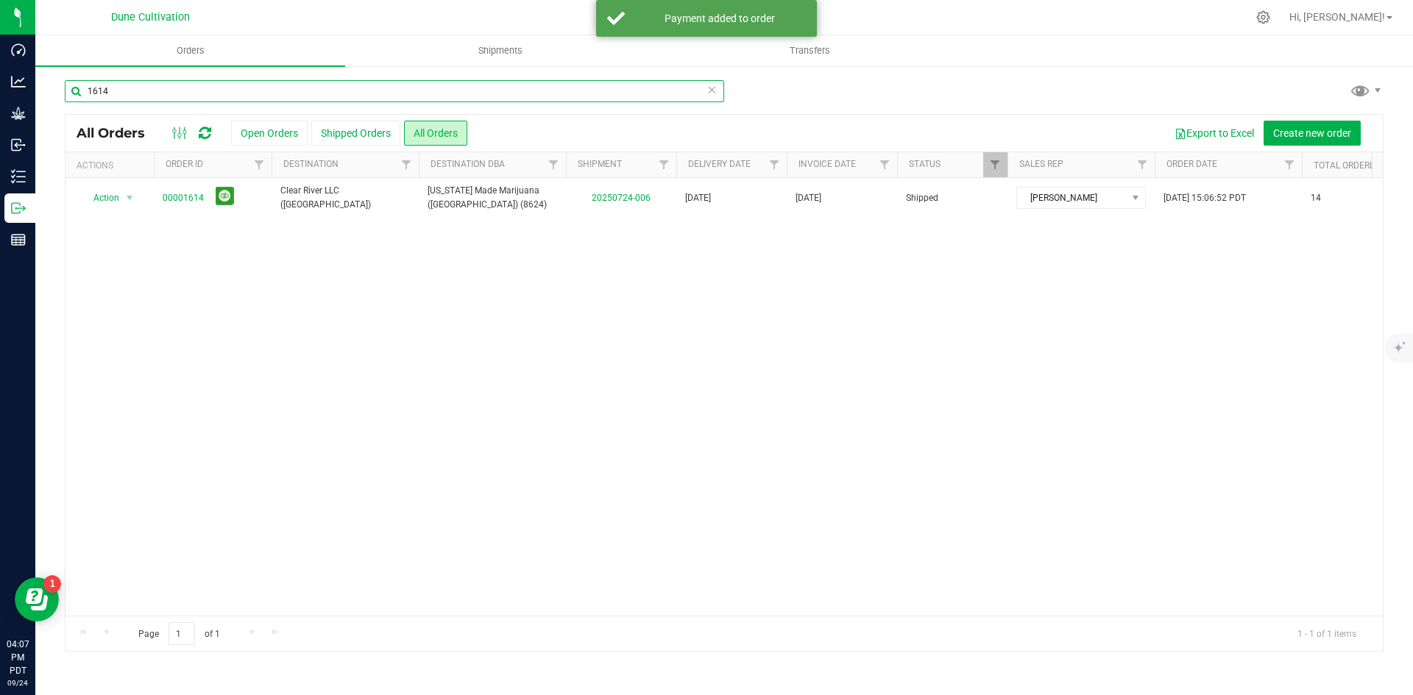
click at [119, 93] on input "1614" at bounding box center [394, 91] width 659 height 22
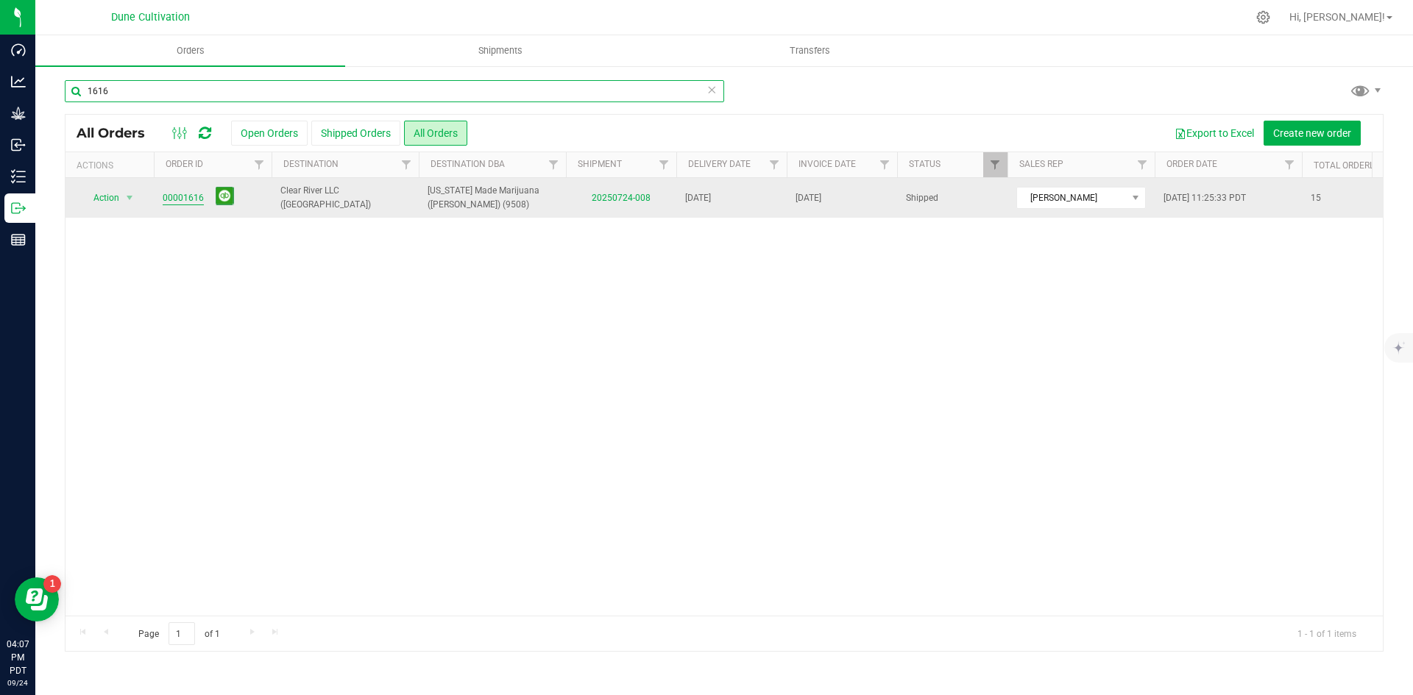
type input "1616"
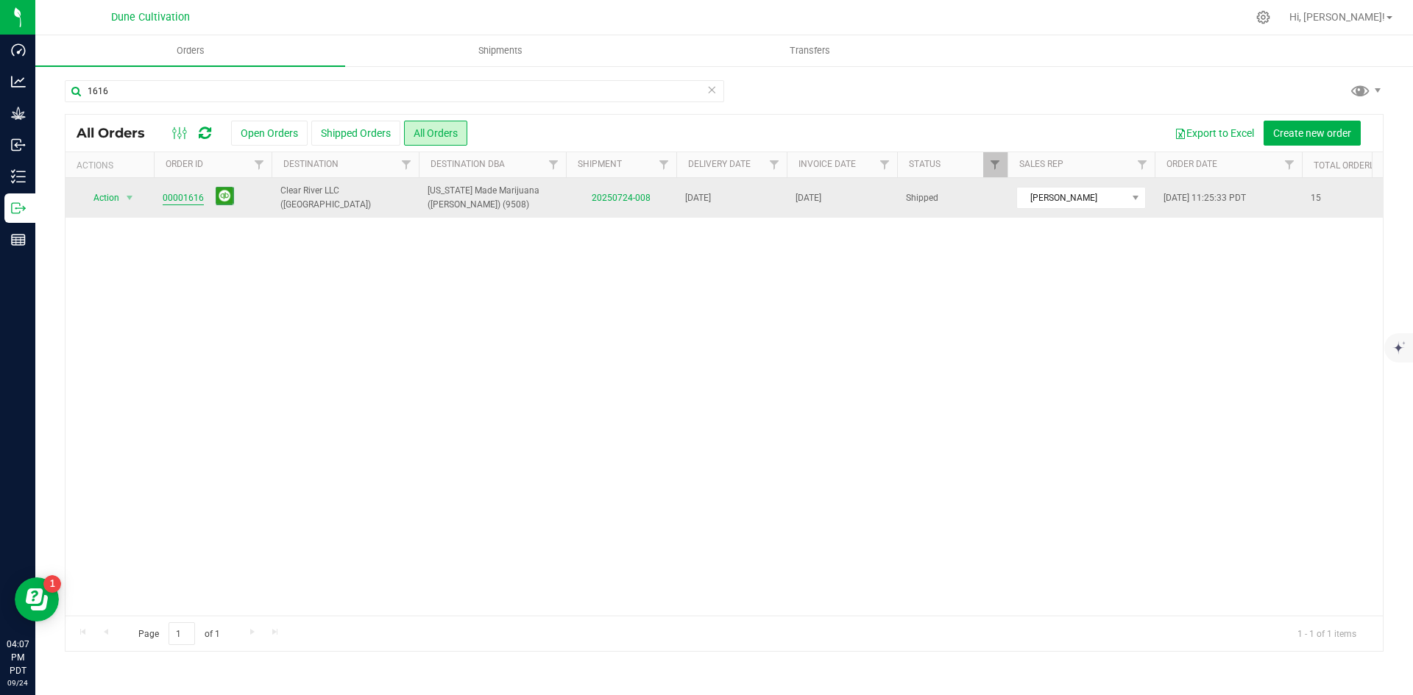
click at [182, 199] on link "00001616" at bounding box center [183, 198] width 41 height 14
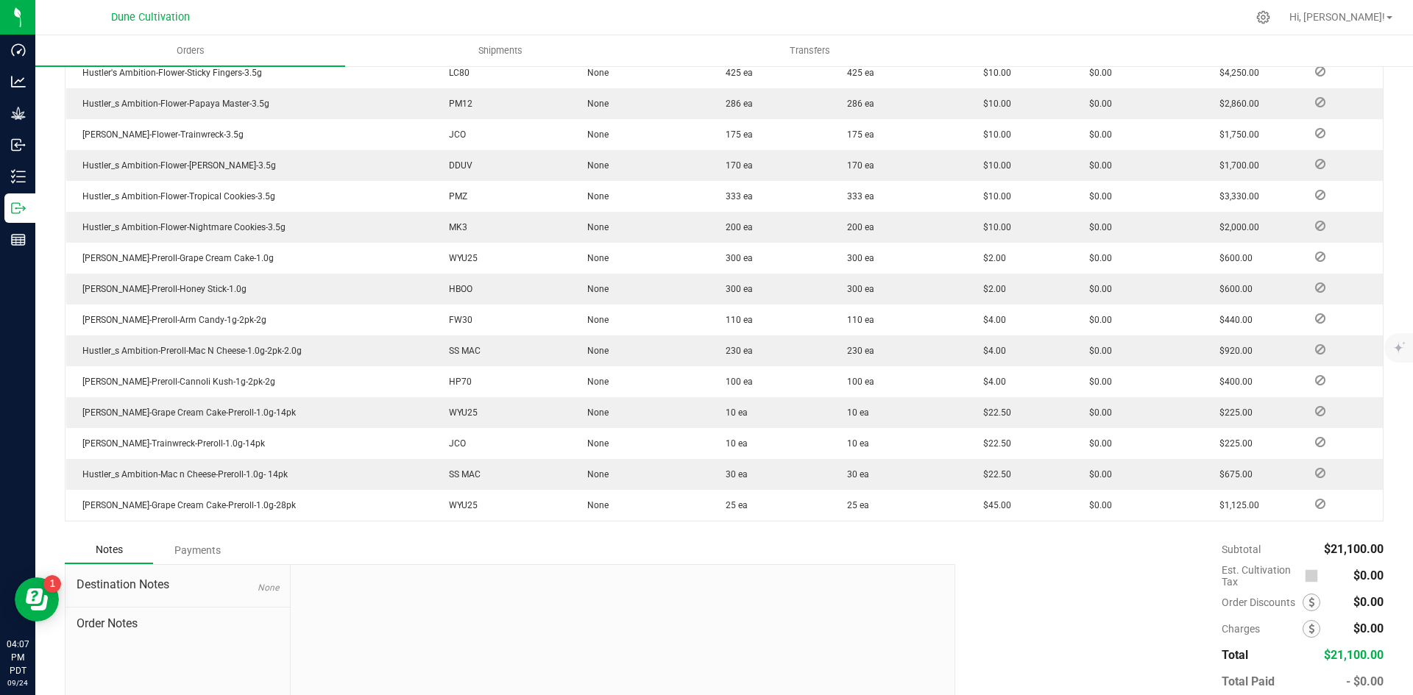
scroll to position [524, 0]
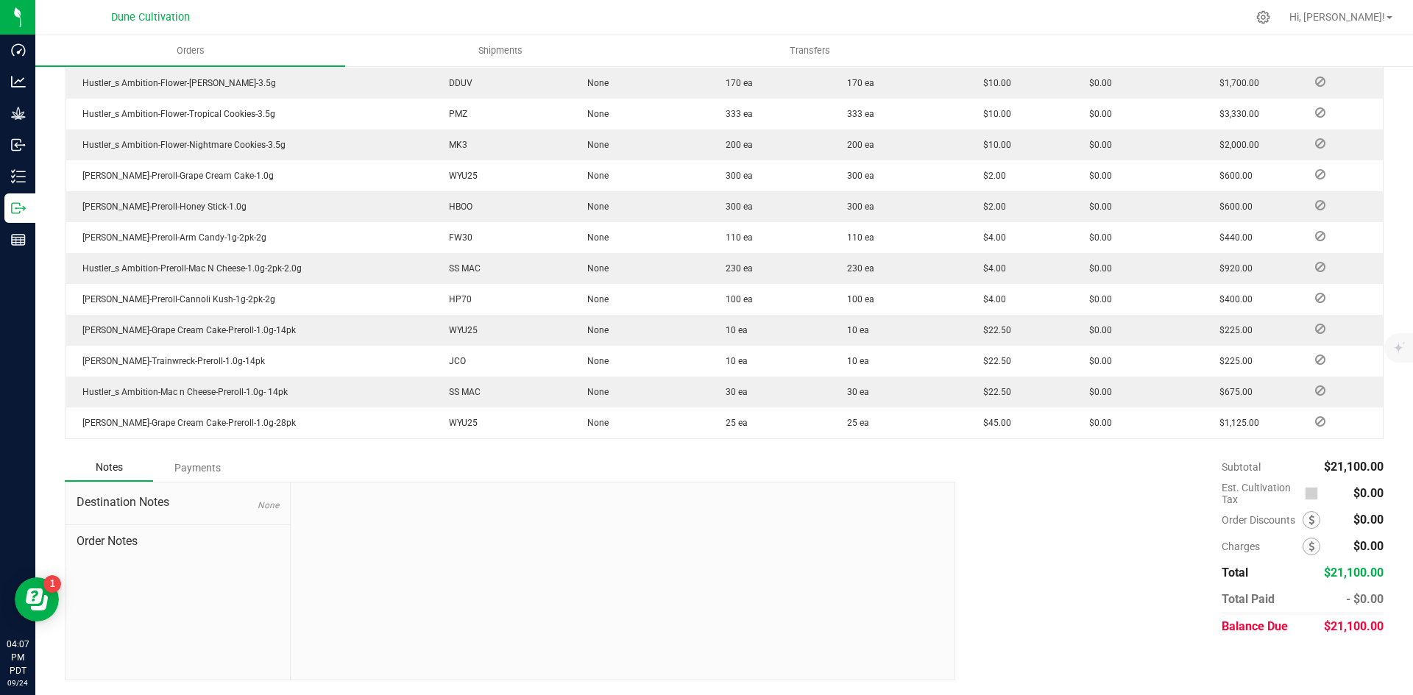
click at [1330, 628] on span "$21,100.00" at bounding box center [1354, 627] width 60 height 14
copy span "21,100.00"
click at [212, 464] on div "Payments" at bounding box center [197, 468] width 88 height 26
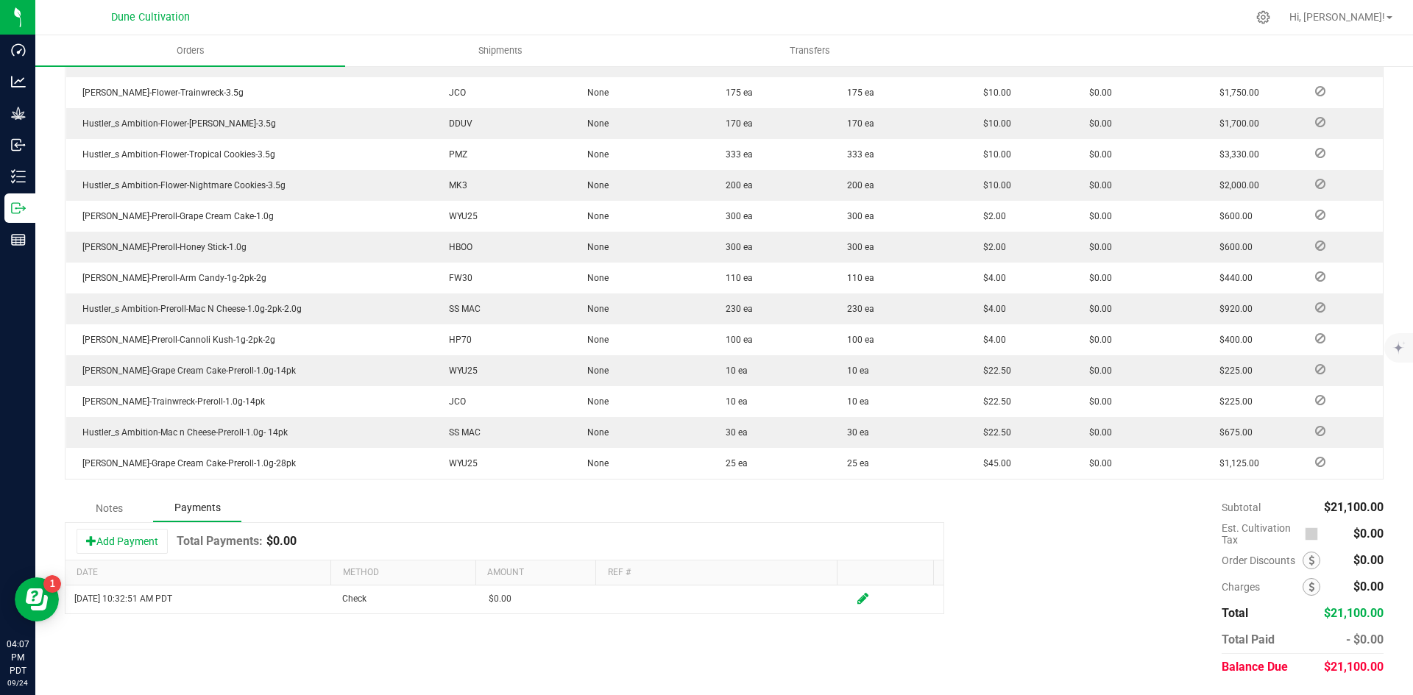
scroll to position [483, 0]
click at [857, 602] on icon at bounding box center [862, 598] width 11 height 13
click at [276, 596] on span "Toggle popup" at bounding box center [279, 602] width 12 height 12
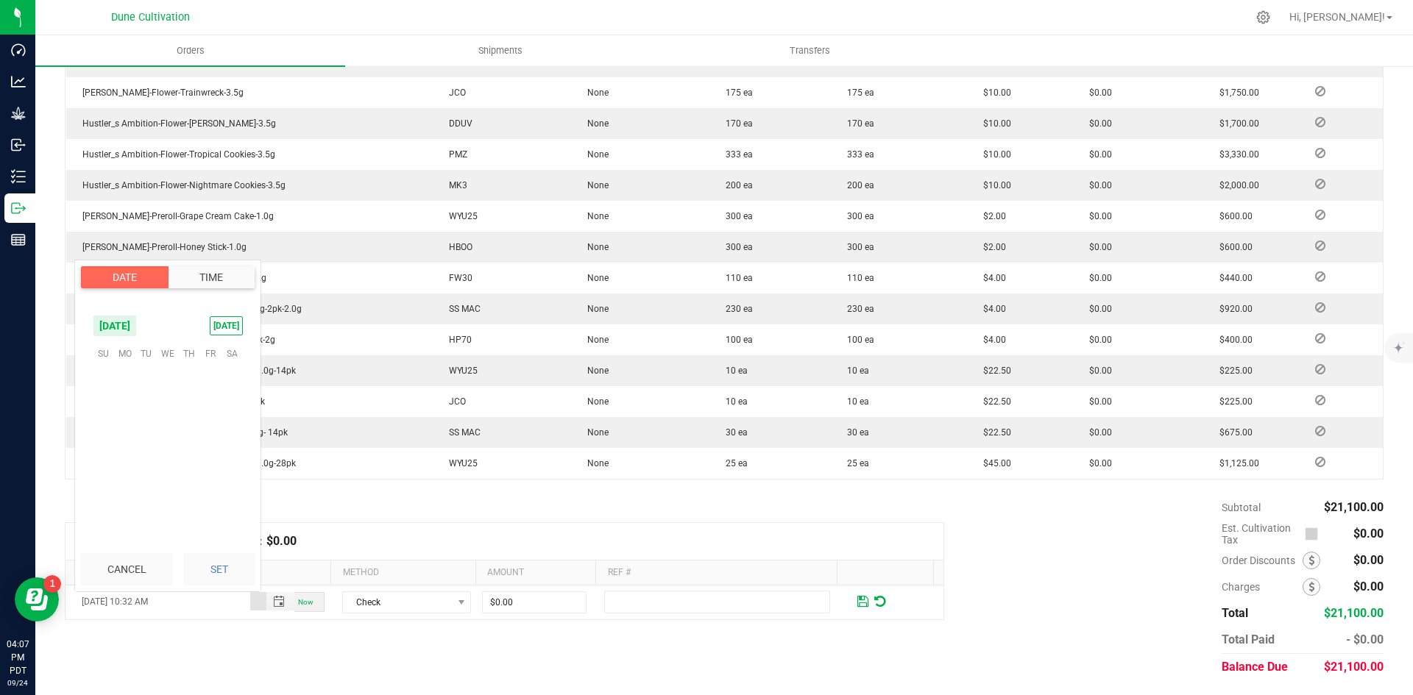
scroll to position [639, 0]
click at [163, 438] on span "24" at bounding box center [167, 444] width 21 height 23
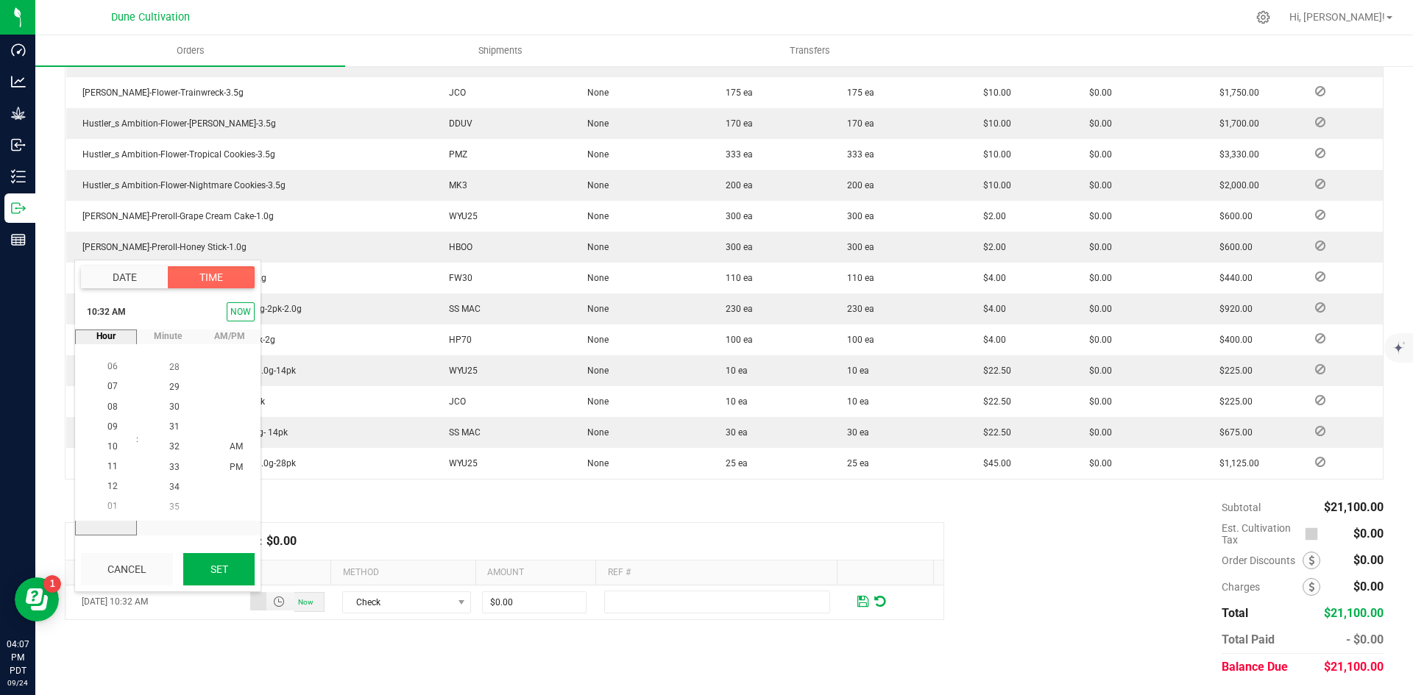
click at [200, 565] on button "Set" at bounding box center [218, 569] width 71 height 32
type input "09/24/2025 10:32 AM"
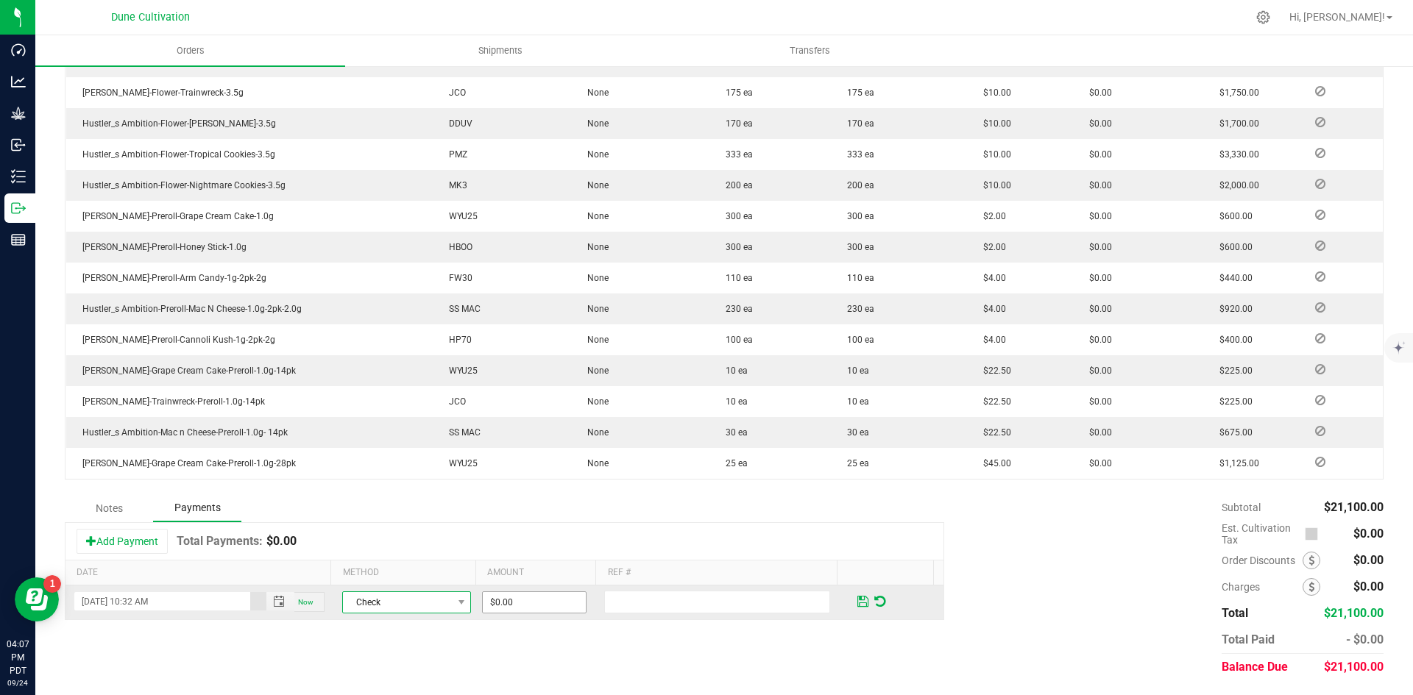
click at [464, 599] on td "Check" at bounding box center [406, 603] width 146 height 34
click at [491, 599] on input "0" at bounding box center [534, 602] width 103 height 21
paste input "2110"
type input "$21,100.00"
click at [857, 600] on span at bounding box center [862, 601] width 11 height 13
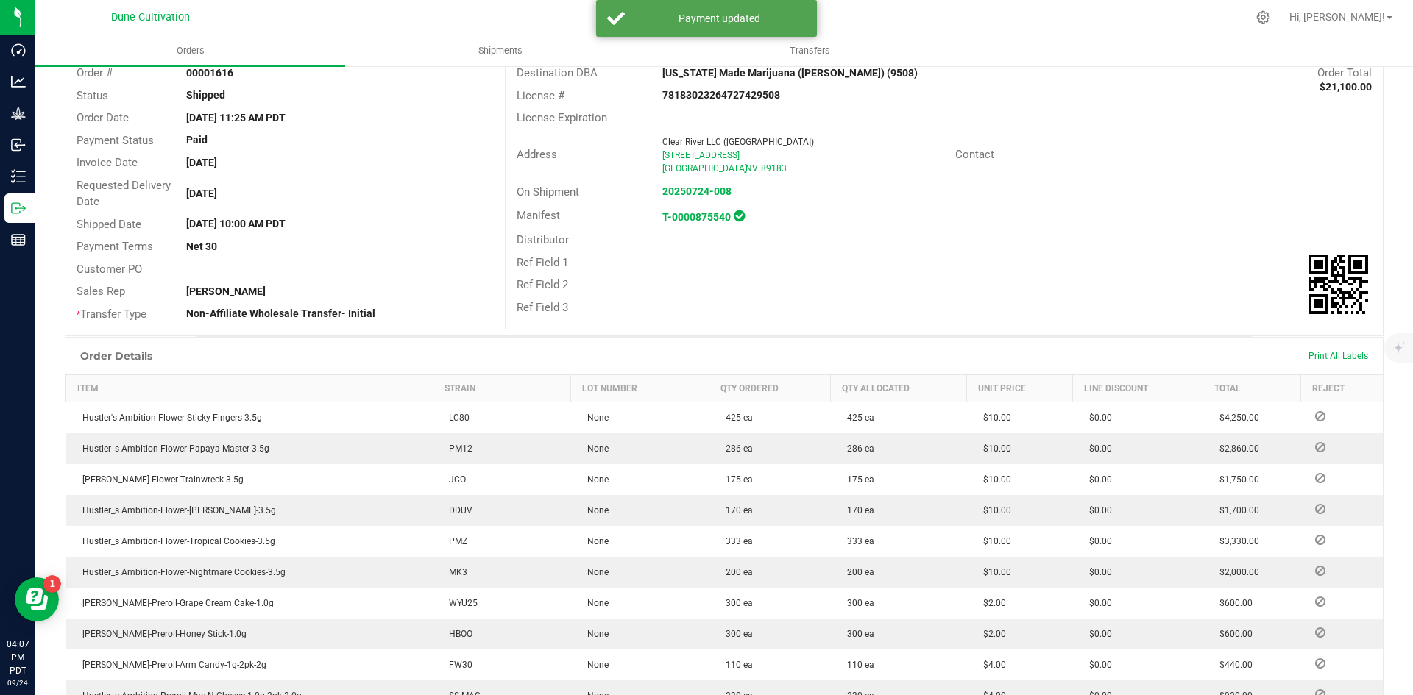
scroll to position [0, 0]
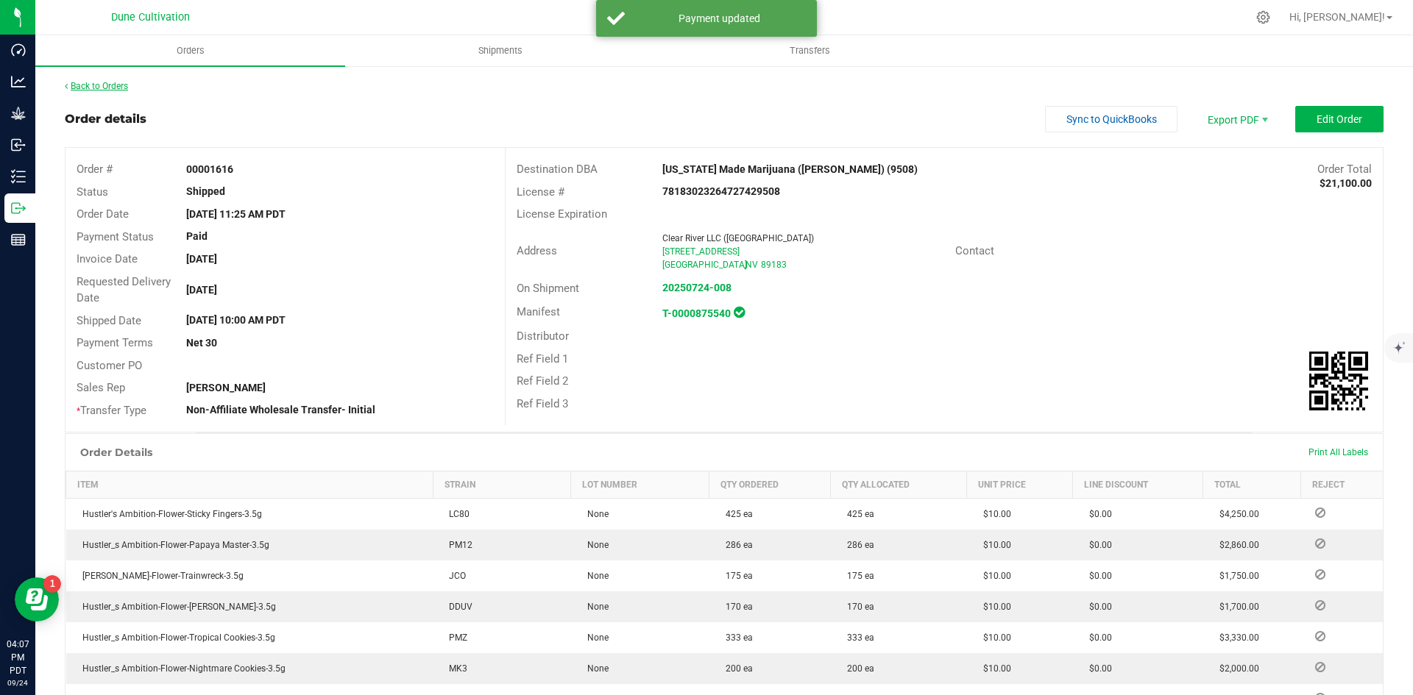
click at [109, 87] on link "Back to Orders" at bounding box center [96, 86] width 63 height 10
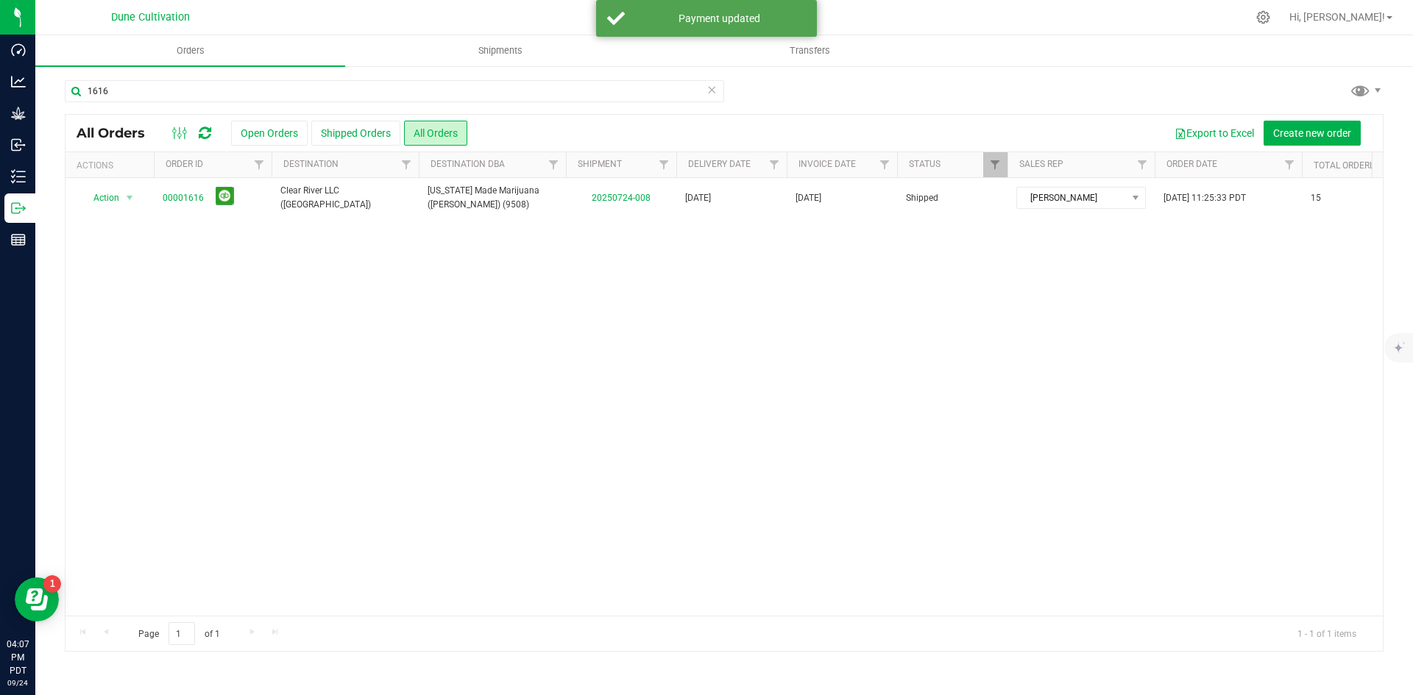
click at [158, 79] on div "1616 All Orders Open Orders Shipped Orders All Orders Export to Excel Create ne…" at bounding box center [723, 366] width 1377 height 602
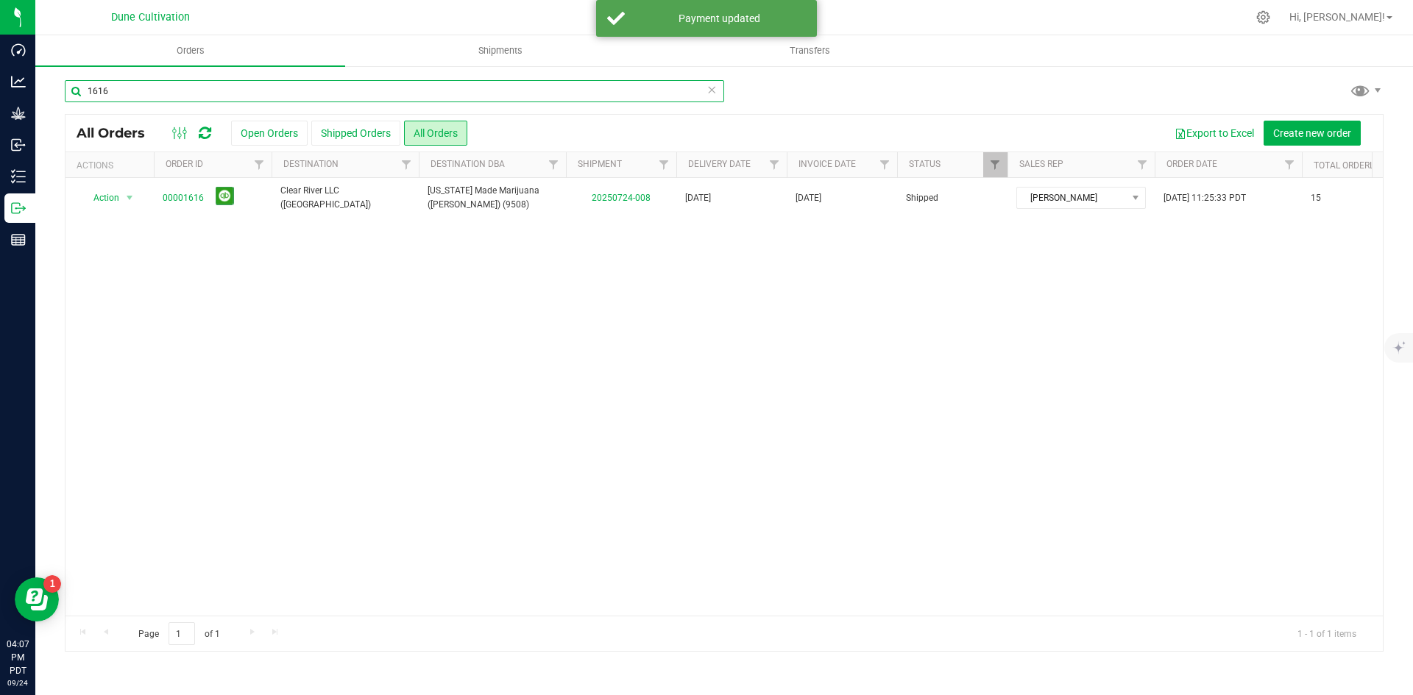
click at [158, 86] on input "1616" at bounding box center [394, 91] width 659 height 22
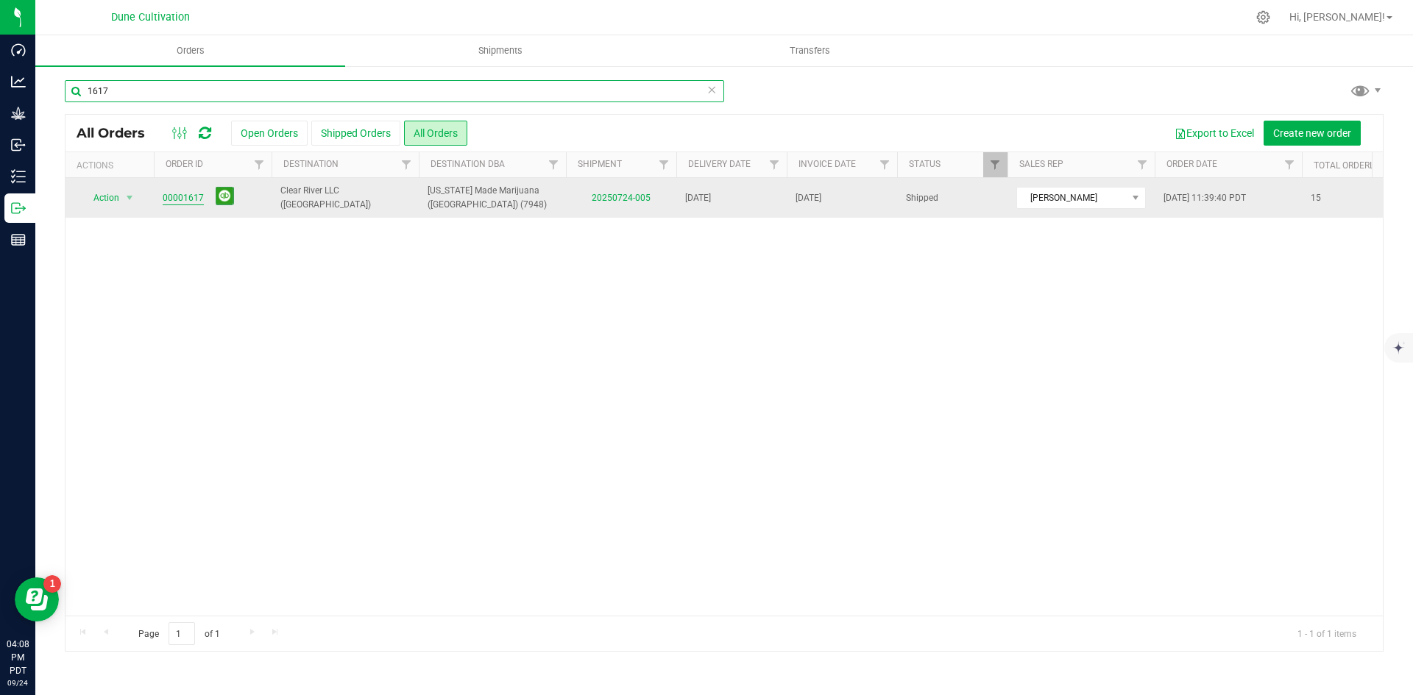
type input "1617"
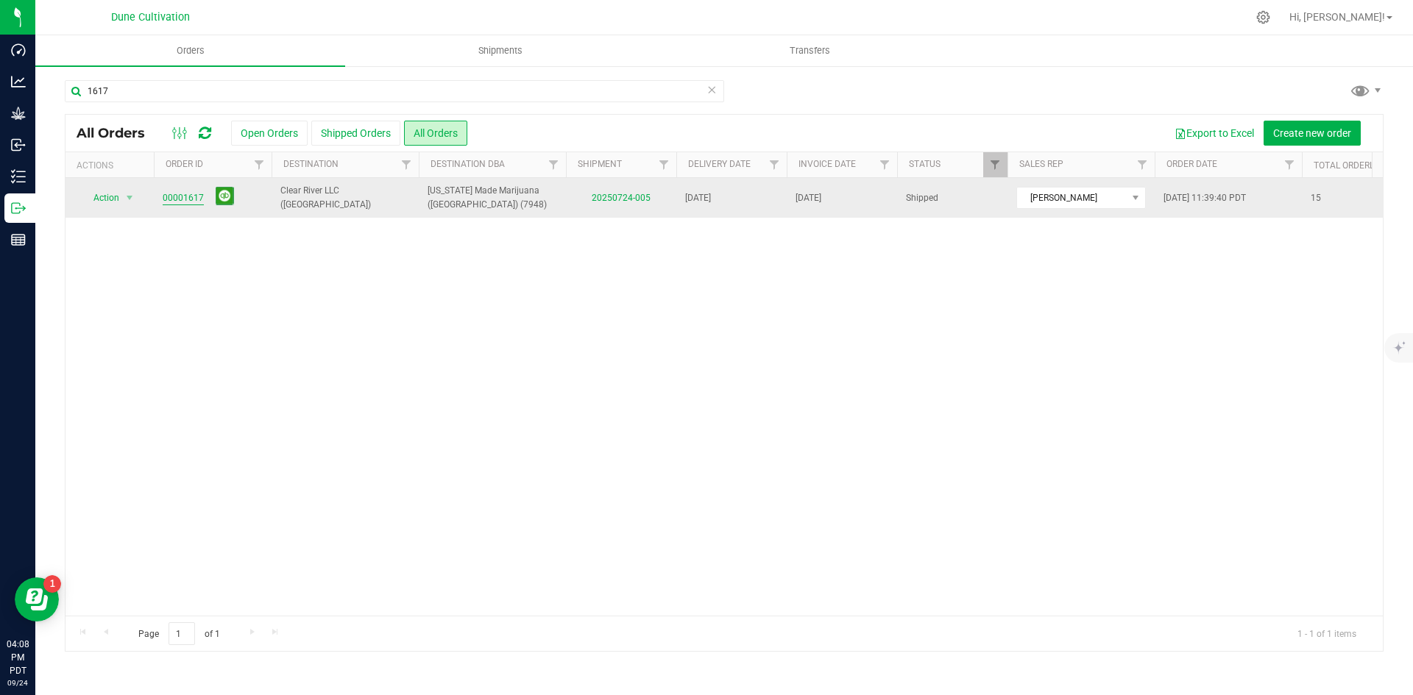
click at [188, 198] on link "00001617" at bounding box center [183, 198] width 41 height 14
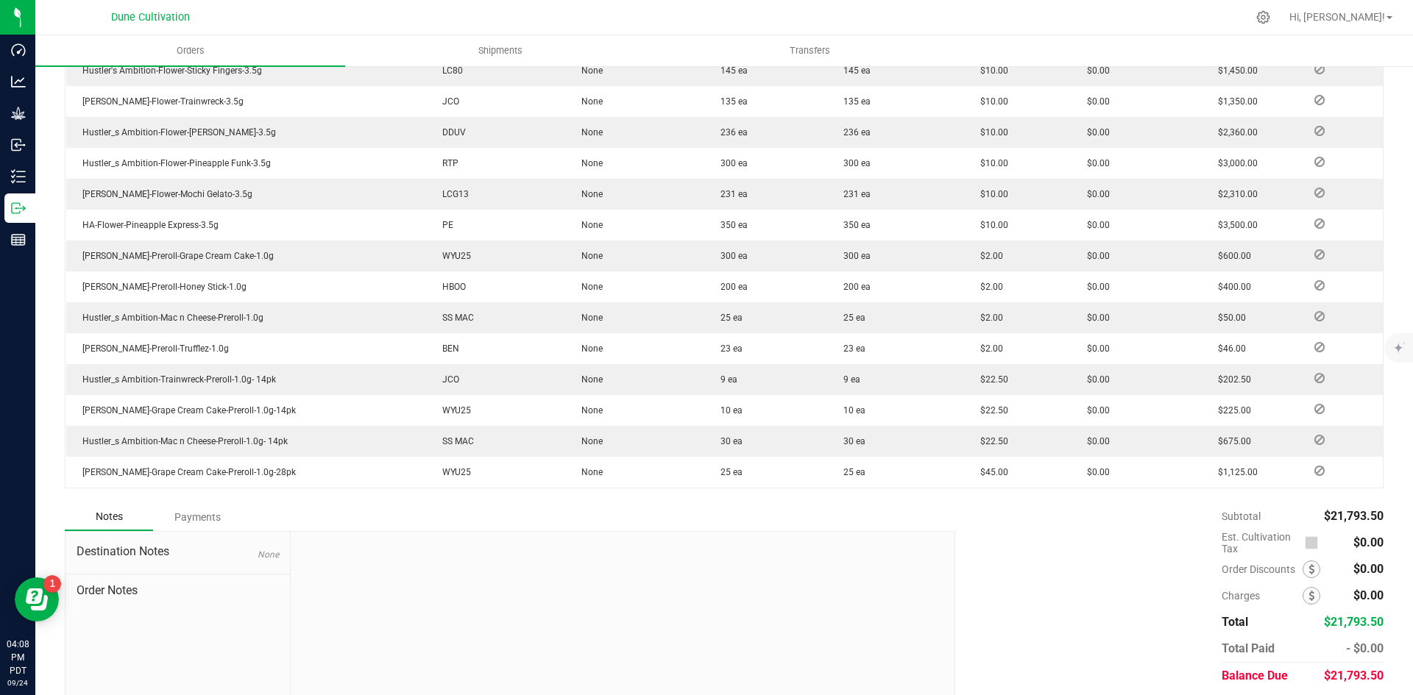
scroll to position [524, 0]
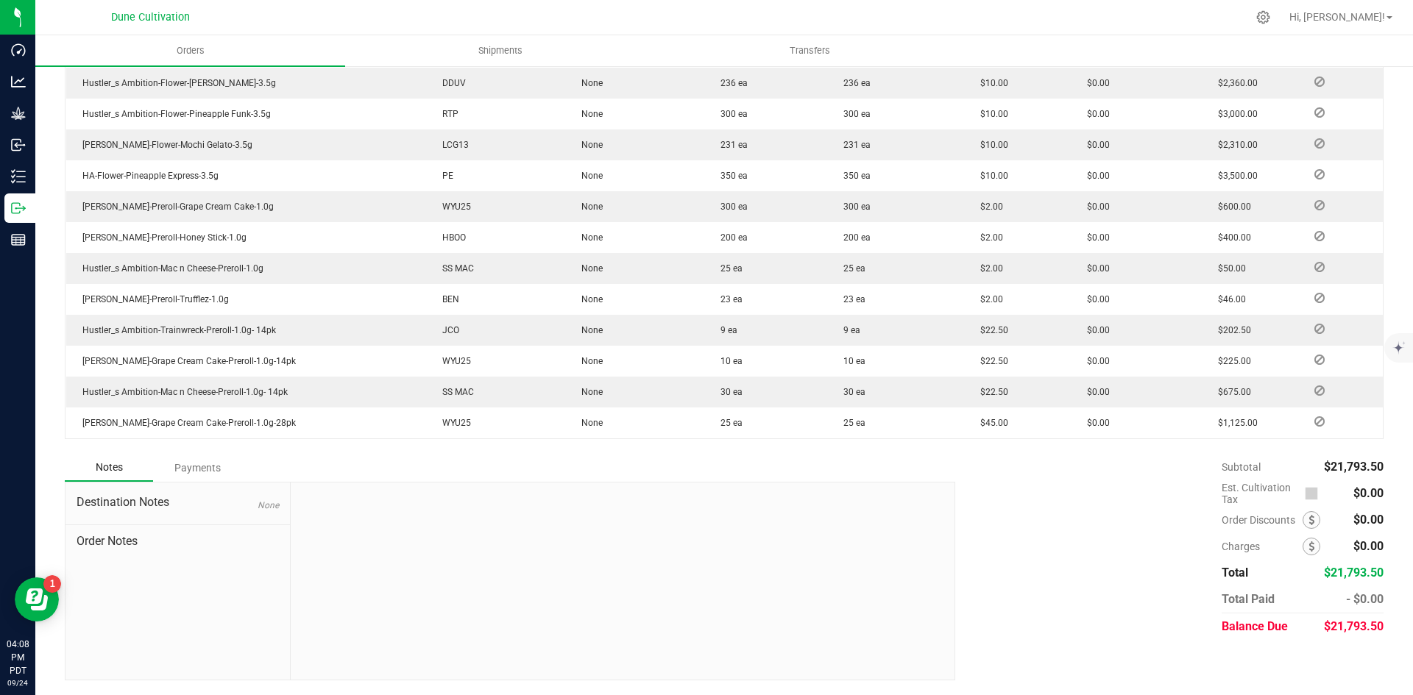
click at [1332, 634] on div "$21,793.50" at bounding box center [1354, 627] width 60 height 26
click at [1331, 627] on span "$21,793.50" at bounding box center [1354, 627] width 60 height 14
copy span "21,793.50"
click at [229, 460] on div "Payments" at bounding box center [197, 468] width 88 height 26
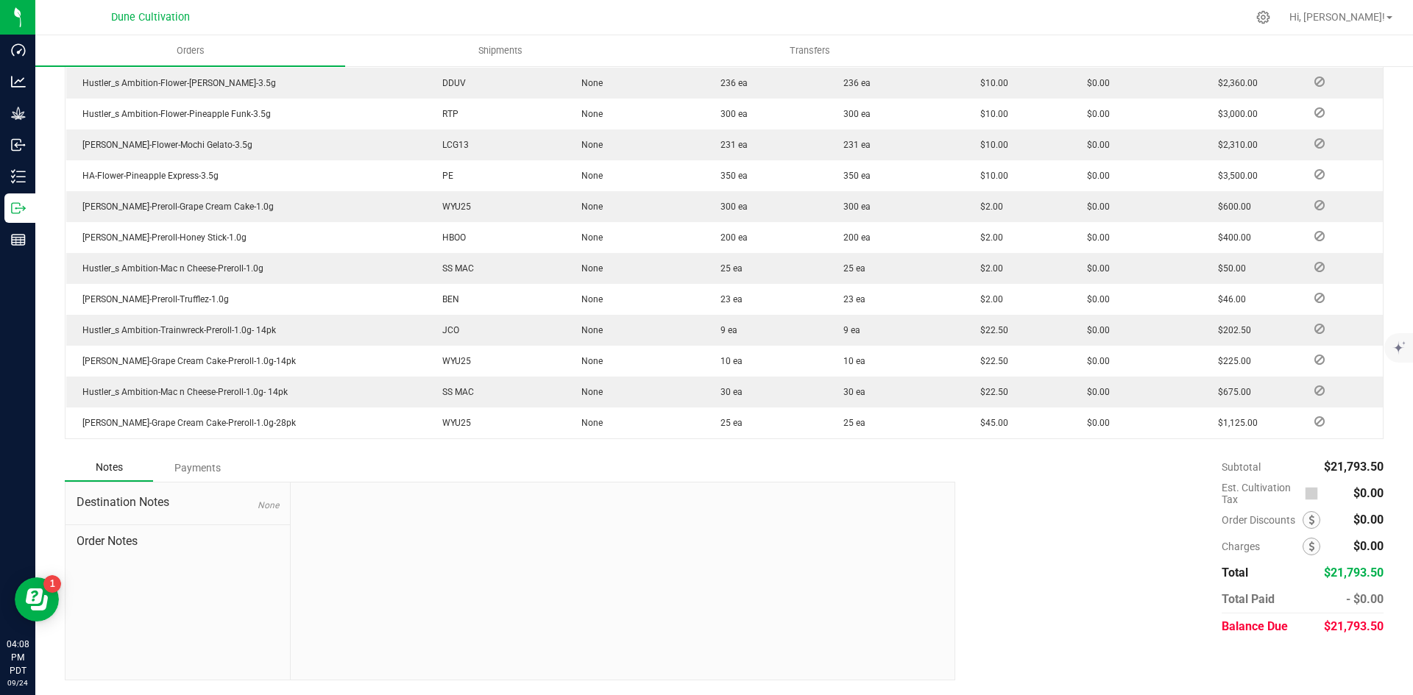
scroll to position [483, 0]
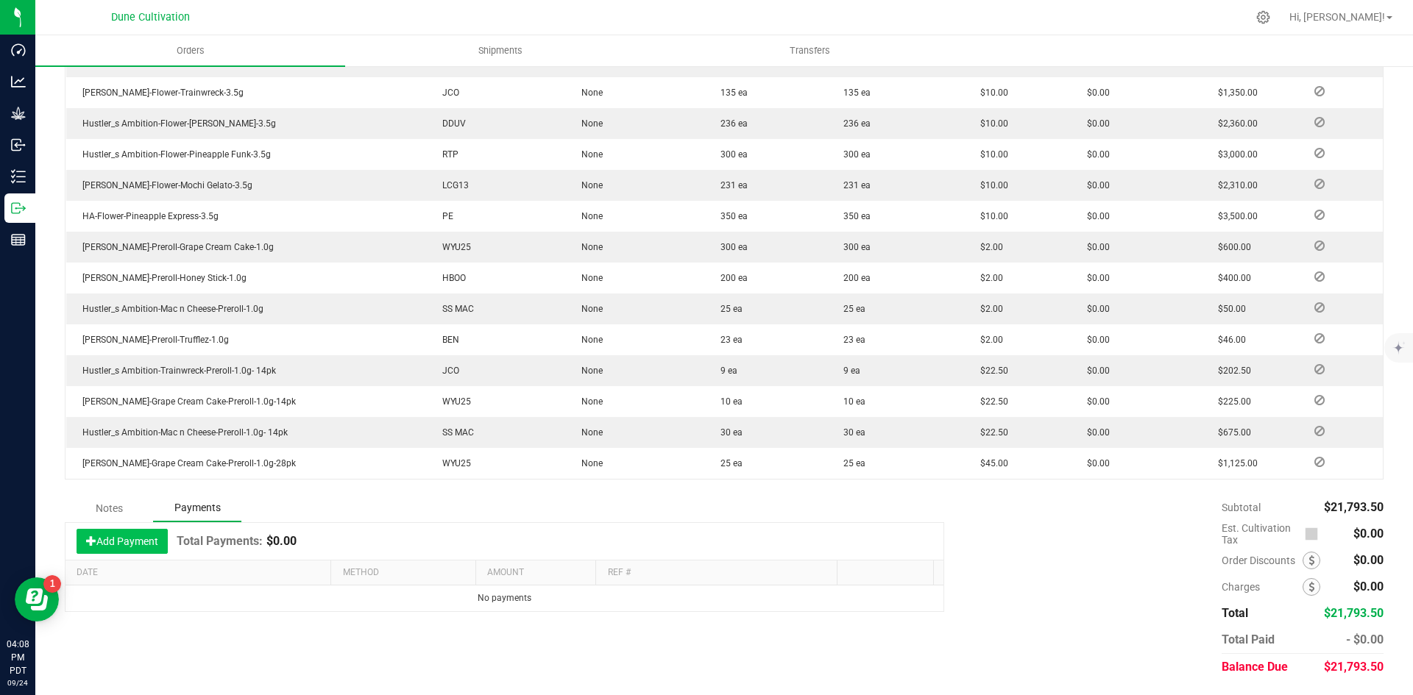
click at [150, 539] on button "Add Payment" at bounding box center [122, 541] width 91 height 25
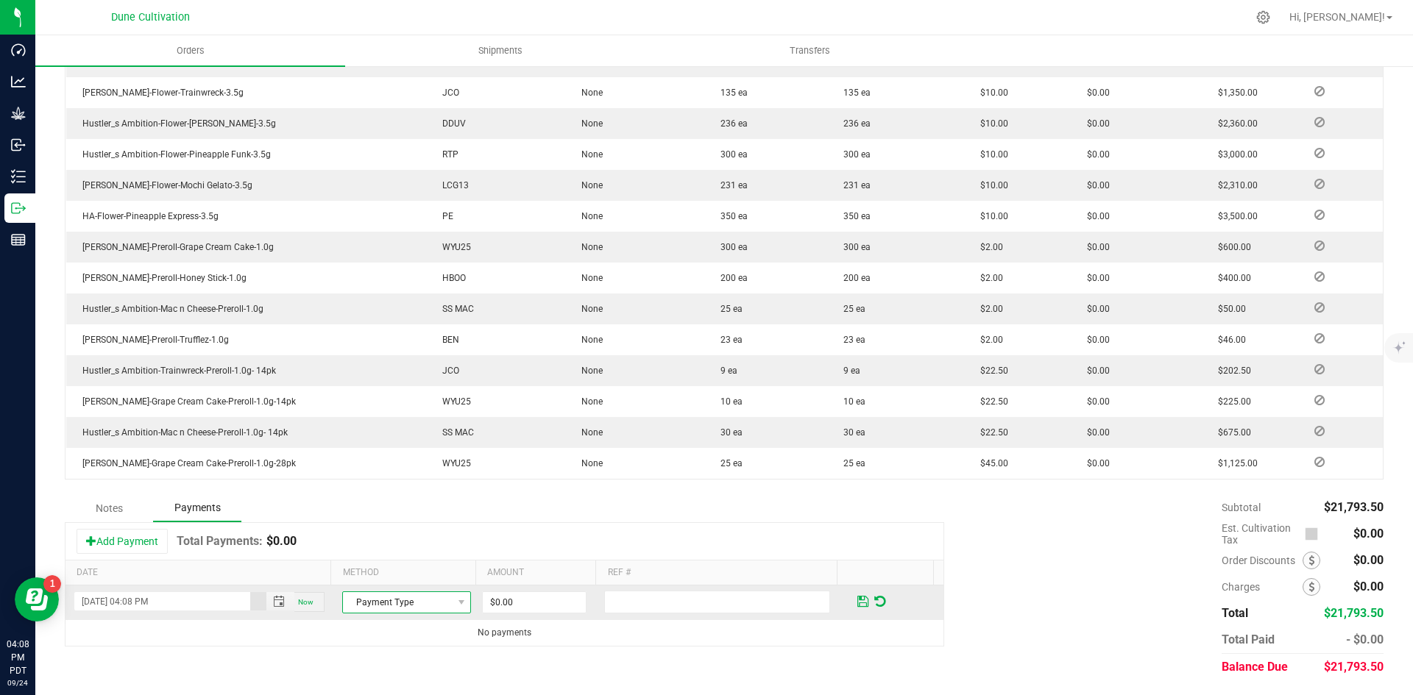
click at [393, 598] on span "Payment Type" at bounding box center [397, 602] width 109 height 21
click at [388, 586] on li "Check" at bounding box center [400, 577] width 124 height 21
click at [503, 594] on input "0" at bounding box center [534, 602] width 103 height 21
paste input "21793.5"
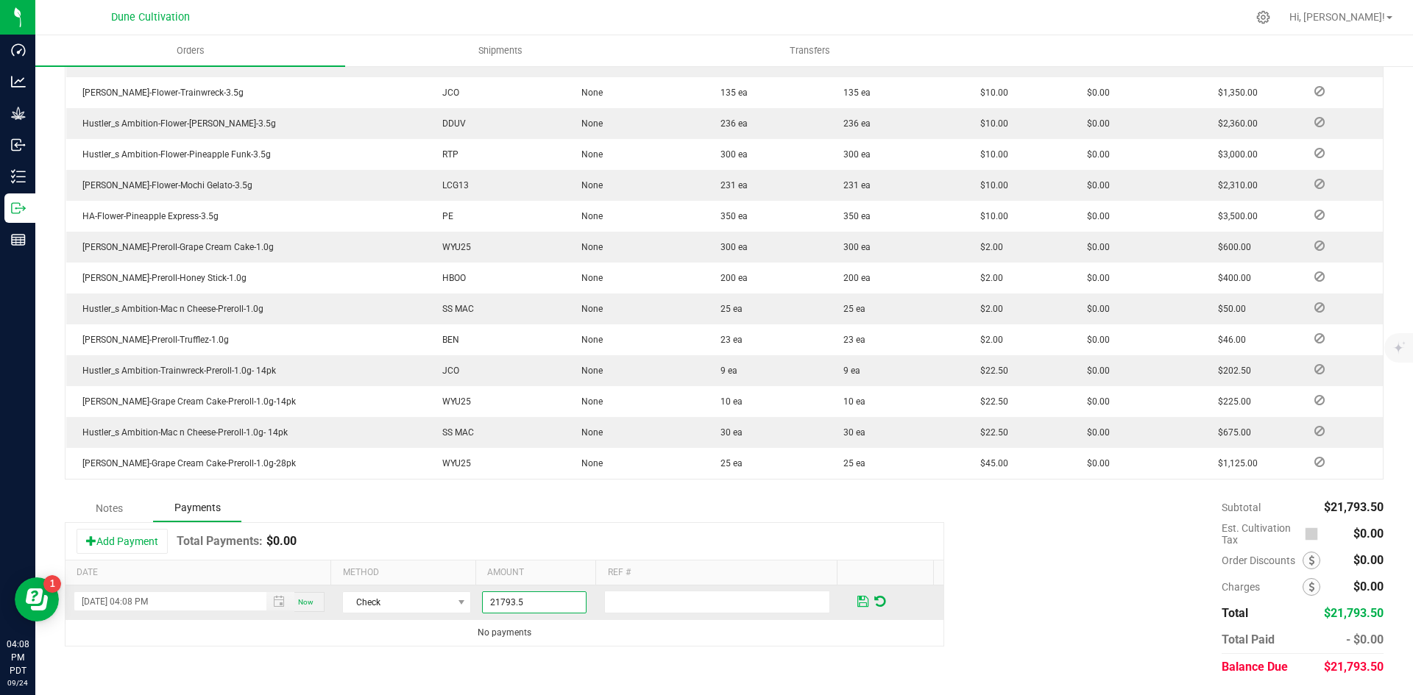
type input "$21,793.50"
click at [857, 603] on span at bounding box center [862, 601] width 11 height 13
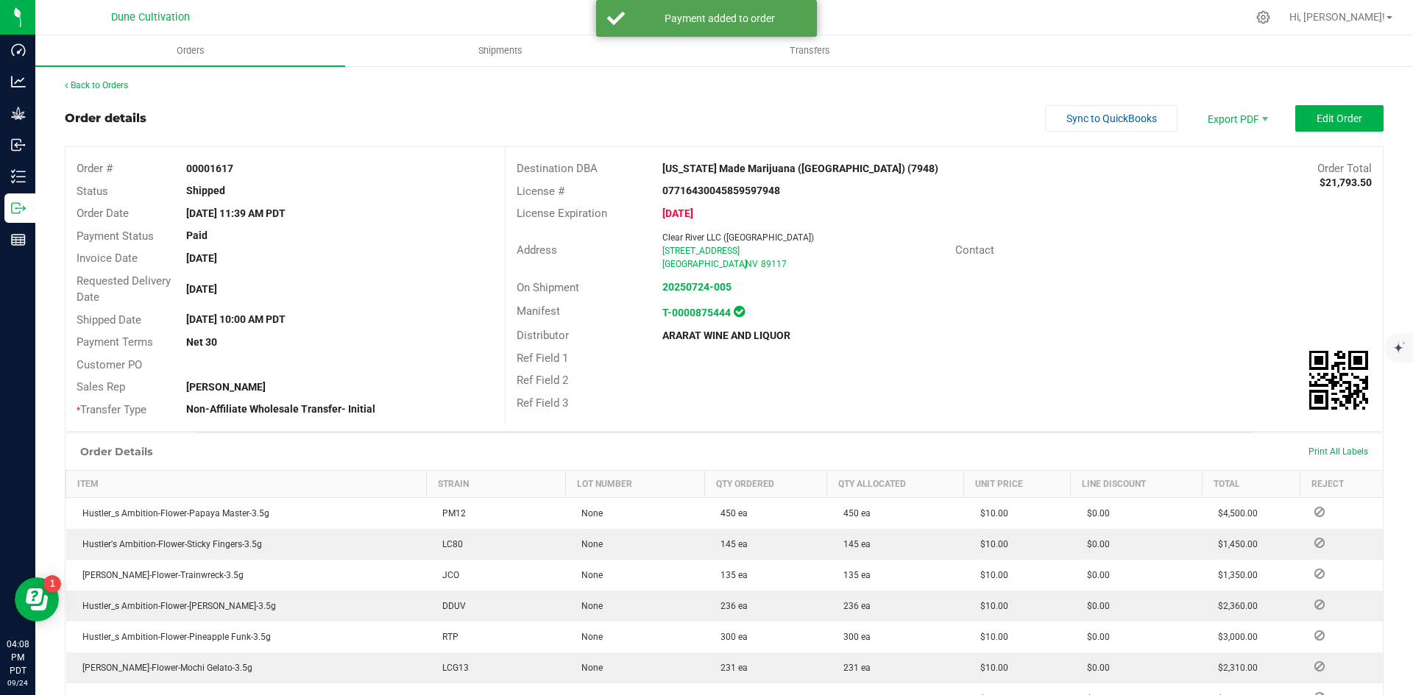
scroll to position [0, 0]
click at [98, 80] on div "Back to Orders" at bounding box center [724, 85] width 1319 height 13
click at [102, 88] on link "Back to Orders" at bounding box center [96, 86] width 63 height 10
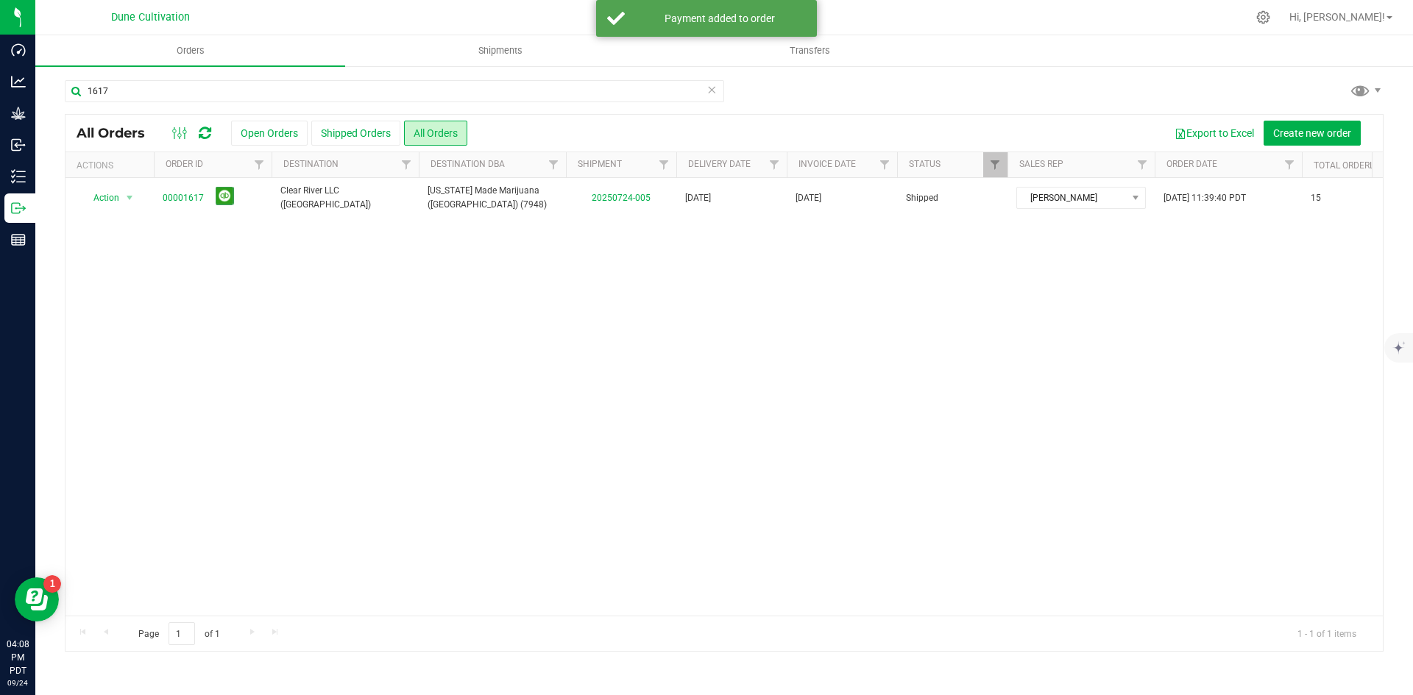
click at [709, 91] on icon at bounding box center [711, 89] width 10 height 18
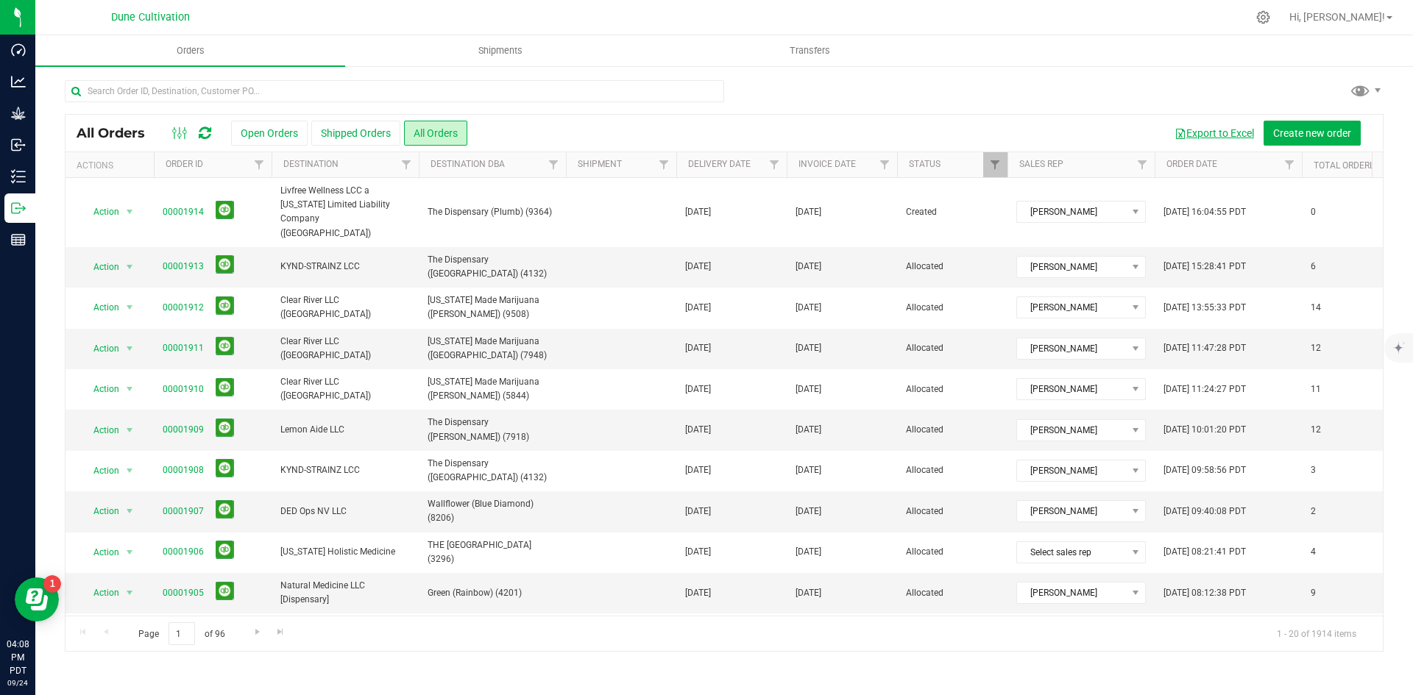
click at [1185, 129] on button "Export to Excel" at bounding box center [1214, 133] width 99 height 25
click at [1338, 20] on link "Hi, [PERSON_NAME]!" at bounding box center [1340, 17] width 115 height 15
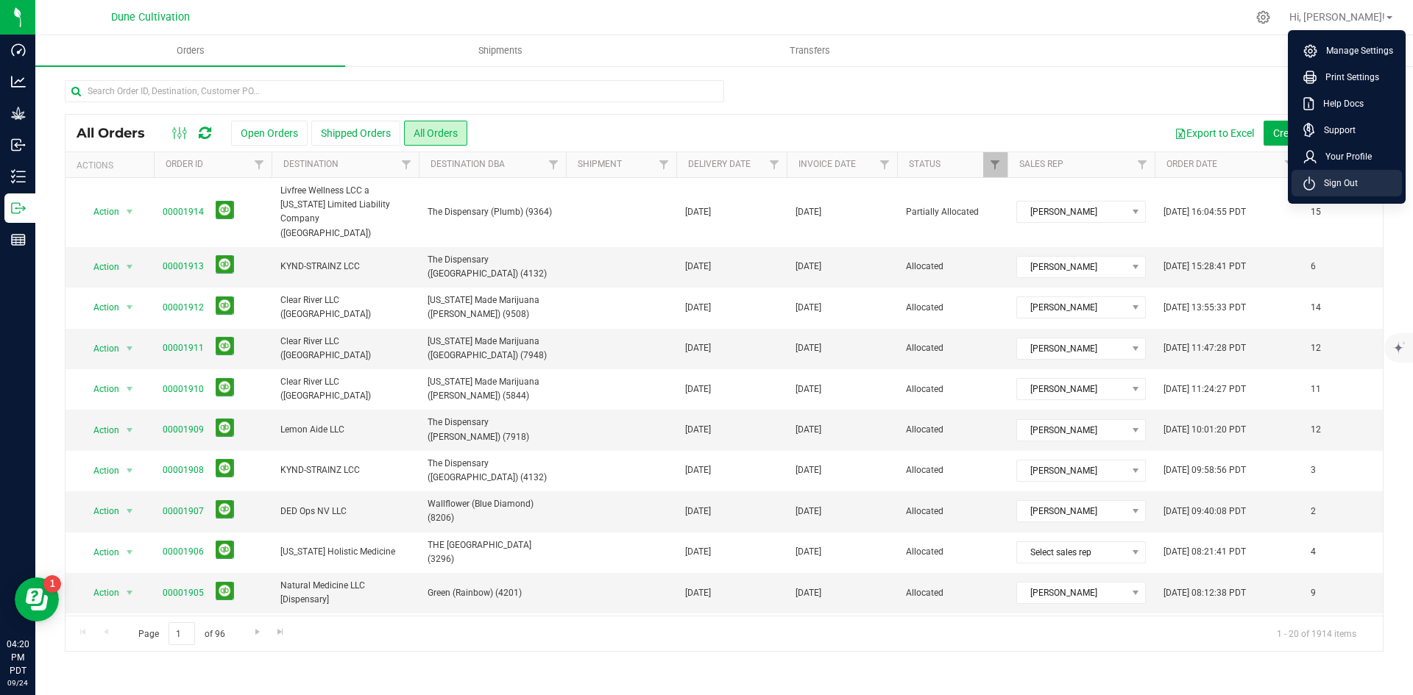
click at [1330, 188] on span "Sign Out" at bounding box center [1336, 183] width 43 height 15
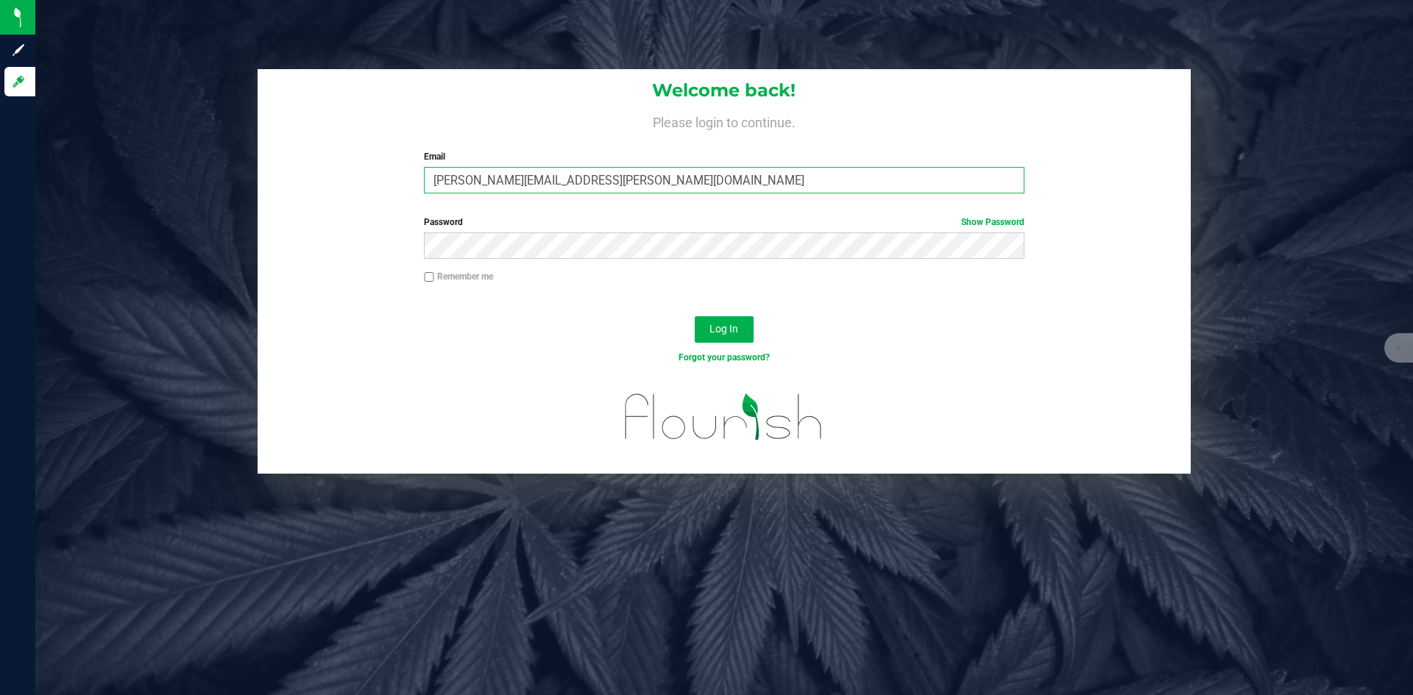
click at [678, 177] on input "[PERSON_NAME][EMAIL_ADDRESS][PERSON_NAME][DOMAIN_NAME]" at bounding box center [724, 180] width 600 height 26
type input "[PERSON_NAME][DOMAIN_NAME][EMAIL_ADDRESS][PERSON_NAME][DOMAIN_NAME]"
click at [738, 323] on span "Log In" at bounding box center [723, 329] width 29 height 12
